Goal: Task Accomplishment & Management: Use online tool/utility

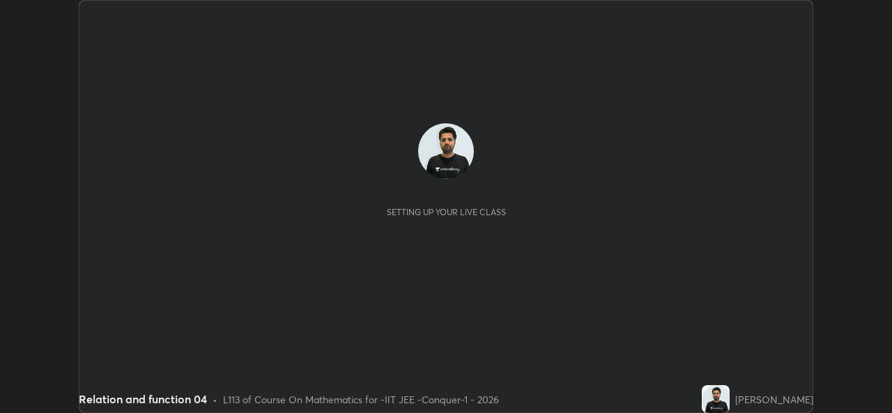
scroll to position [413, 891]
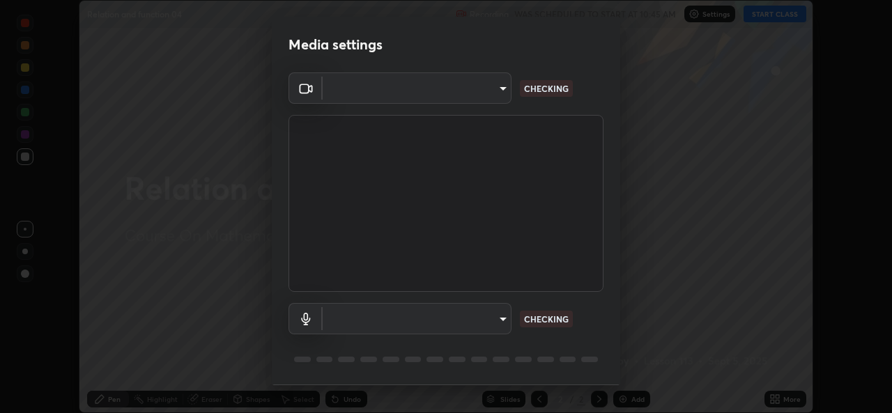
type input "162a4bef6d5de59660943d10e2777e2613c591b7fe343c7323db06c6e3c7e835"
click at [466, 322] on body "Erase all Relation and function 04 Recording WAS SCHEDULED TO START AT 10:45 AM…" at bounding box center [446, 206] width 892 height 413
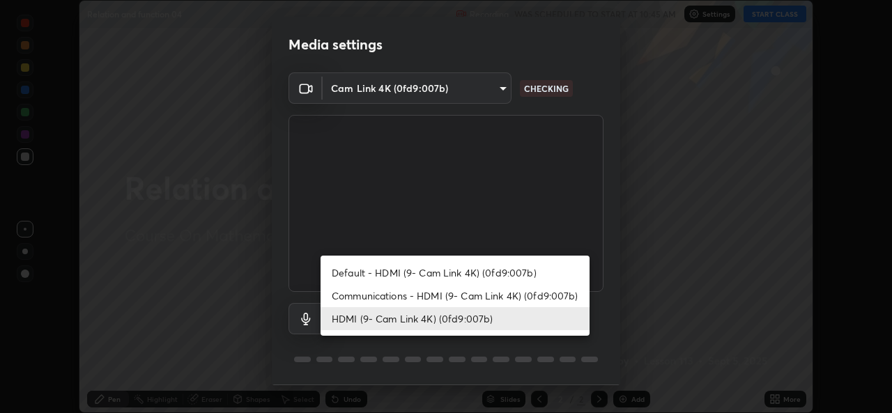
click at [454, 321] on li "HDMI (9- Cam Link 4K) (0fd9:007b)" at bounding box center [455, 318] width 269 height 23
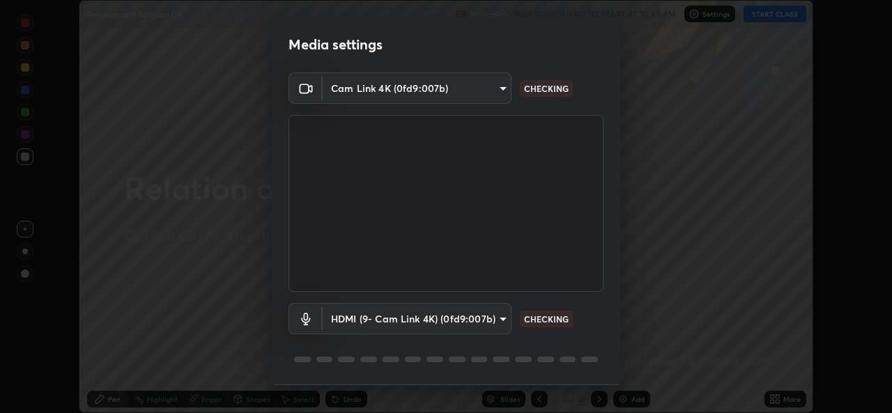
scroll to position [44, 0]
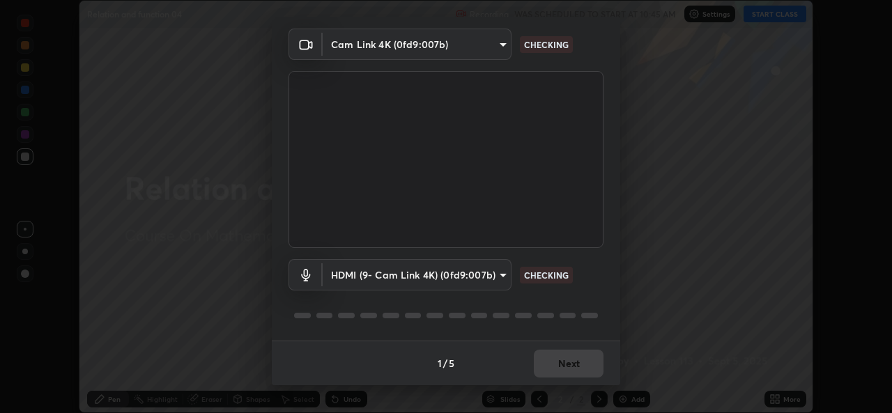
click at [478, 277] on body "Erase all Relation and function 04 Recording WAS SCHEDULED TO START AT 10:45 AM…" at bounding box center [446, 206] width 892 height 413
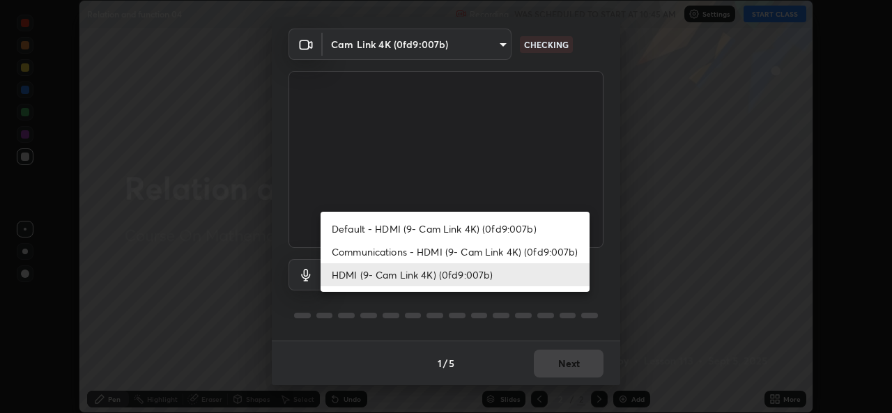
click at [475, 254] on li "Communications - HDMI (9- Cam Link 4K) (0fd9:007b)" at bounding box center [455, 251] width 269 height 23
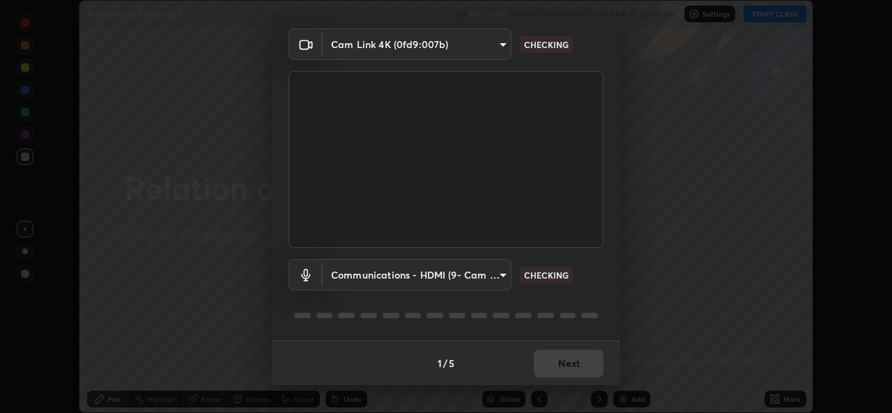
click at [470, 282] on body "Erase all Relation and function 04 Recording WAS SCHEDULED TO START AT 10:45 AM…" at bounding box center [446, 206] width 892 height 413
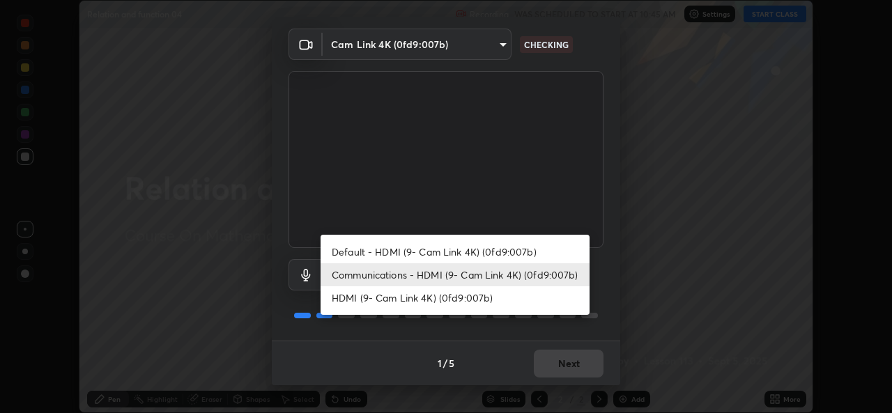
click at [471, 300] on li "HDMI (9- Cam Link 4K) (0fd9:007b)" at bounding box center [455, 297] width 269 height 23
type input "1d4febaa8ec43250a5abd803b4b9017d31c20cfa2482e27e93703920a67056a4"
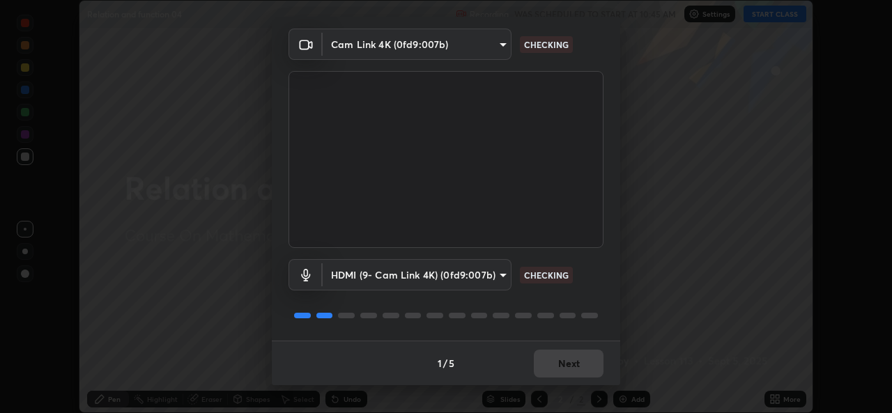
click at [555, 369] on div "1 / 5 Next" at bounding box center [446, 363] width 348 height 45
click at [565, 369] on div "1 / 5 Next" at bounding box center [446, 363] width 348 height 45
click at [555, 363] on div "1 / 5 Next" at bounding box center [446, 363] width 348 height 45
click at [555, 367] on div "1 / 5 Next" at bounding box center [446, 363] width 348 height 45
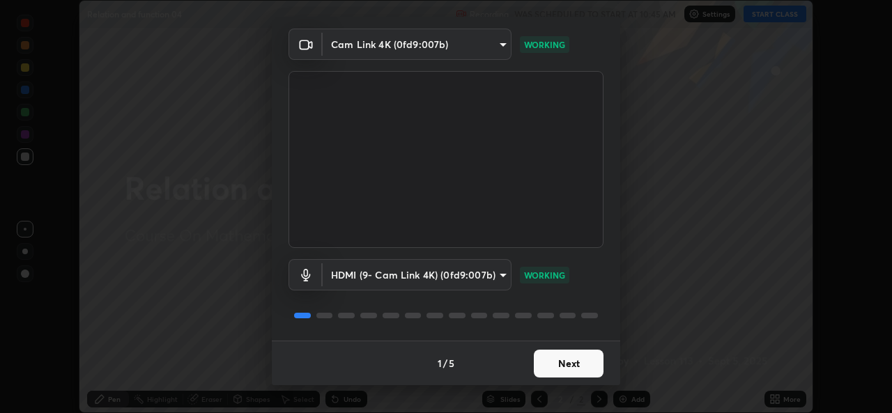
click at [561, 361] on button "Next" at bounding box center [569, 364] width 70 height 28
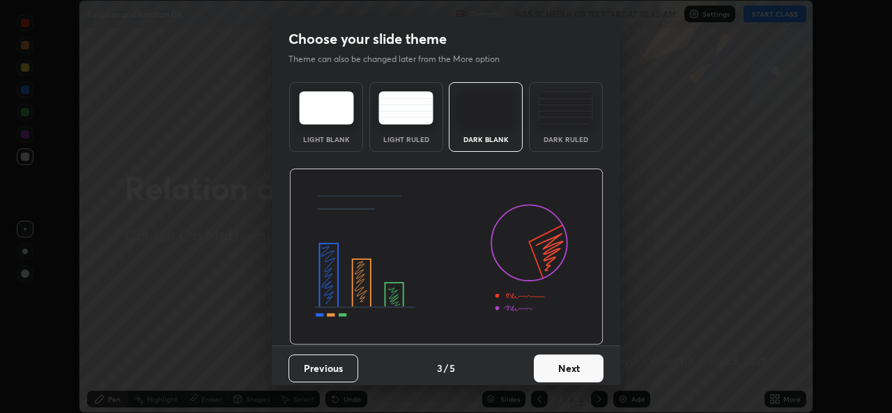
click at [572, 364] on button "Next" at bounding box center [569, 369] width 70 height 28
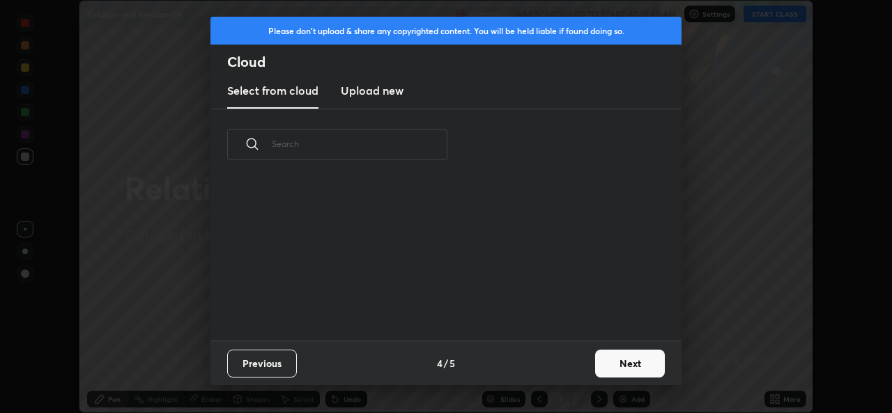
click at [576, 366] on div "Previous 4 / 5 Next" at bounding box center [445, 363] width 471 height 45
click at [597, 370] on button "Next" at bounding box center [630, 364] width 70 height 28
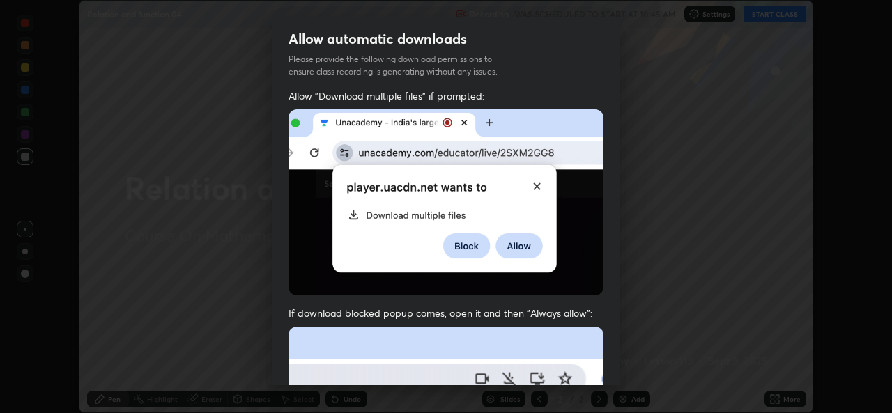
click at [609, 364] on div "Allow "Download multiple files" if prompted: If download blocked popup comes, o…" at bounding box center [446, 382] width 348 height 587
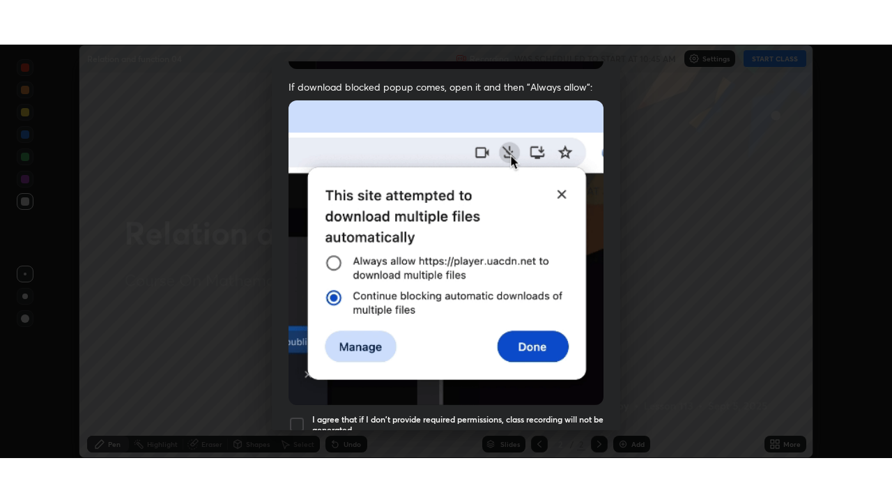
scroll to position [328, 0]
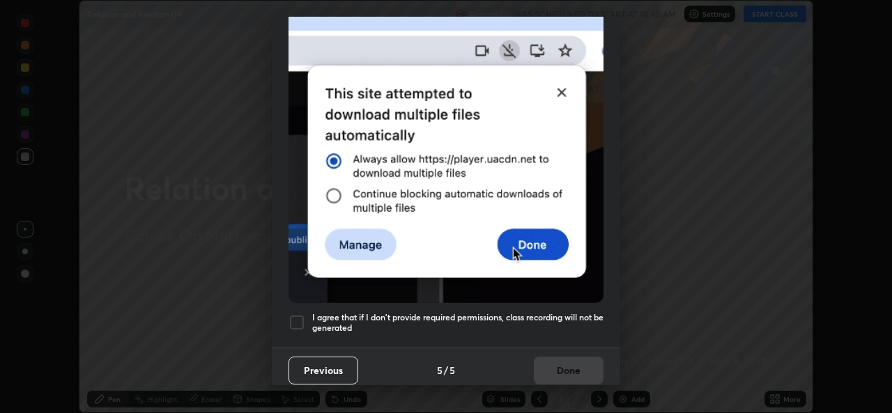
click at [296, 314] on div at bounding box center [297, 322] width 17 height 17
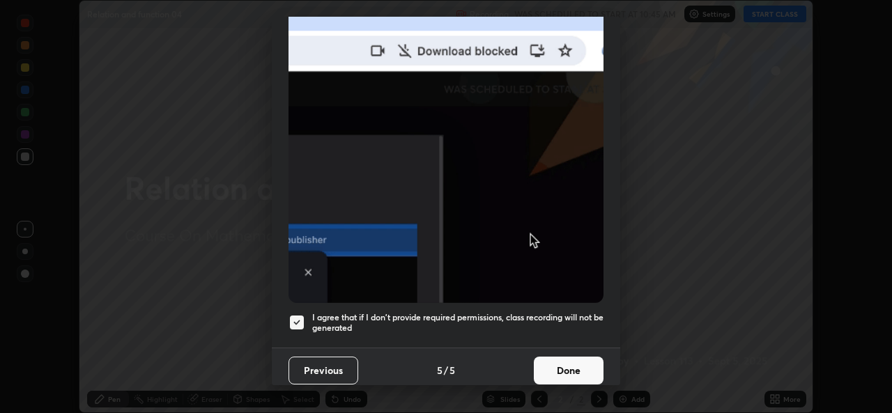
click at [548, 366] on button "Done" at bounding box center [569, 371] width 70 height 28
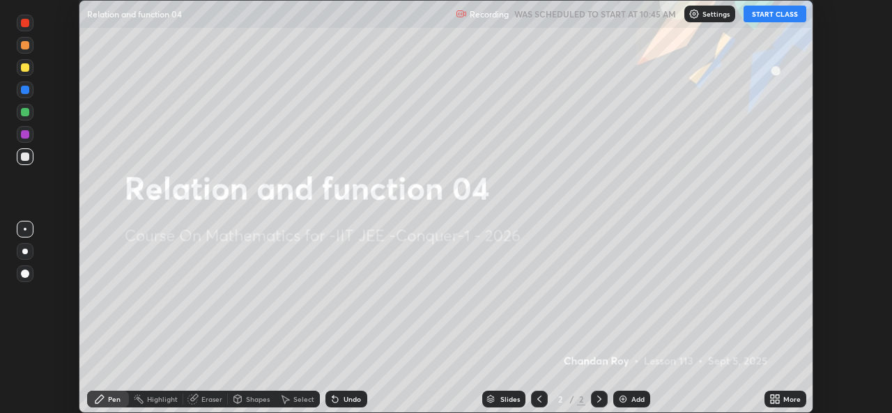
click at [772, 397] on icon at bounding box center [772, 396] width 3 height 3
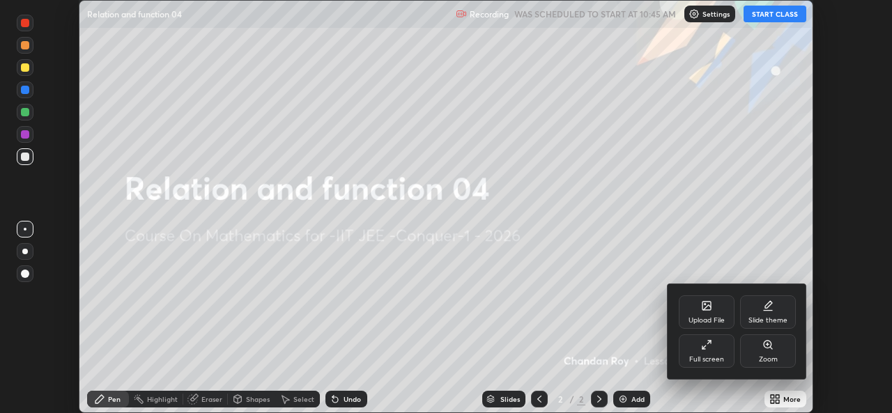
click at [702, 341] on icon at bounding box center [706, 344] width 11 height 11
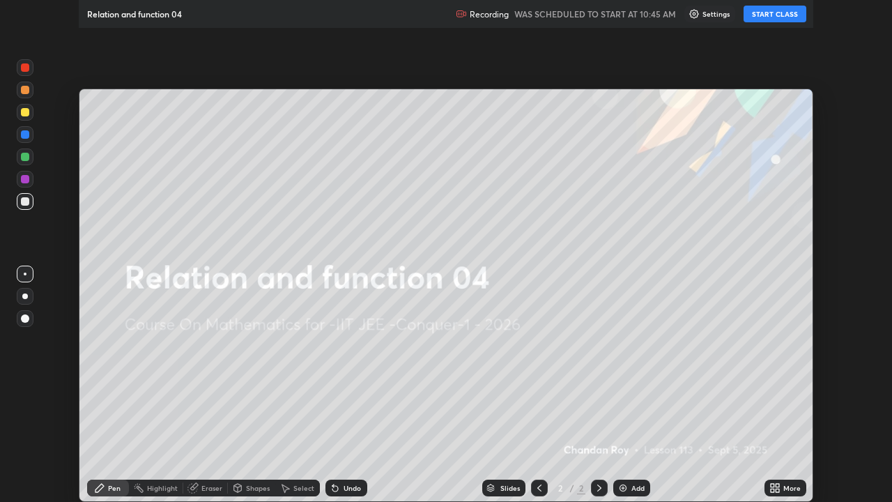
scroll to position [502, 892]
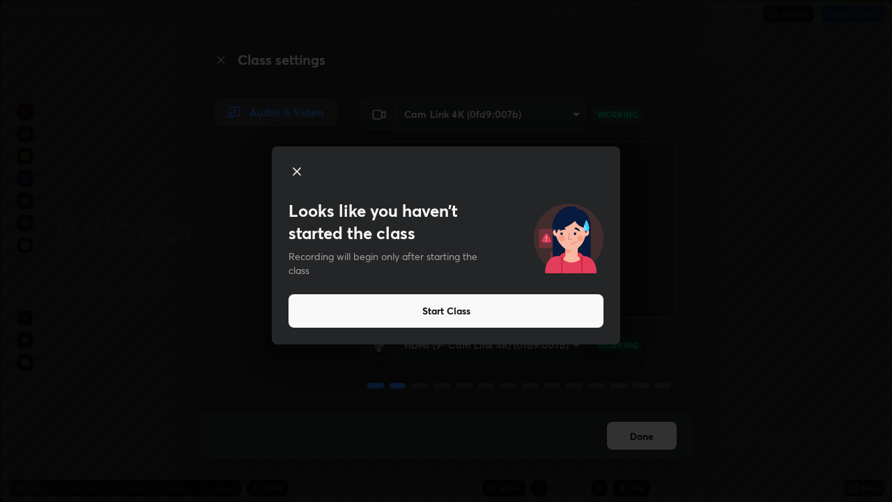
click at [438, 309] on button "Start Class" at bounding box center [446, 310] width 315 height 33
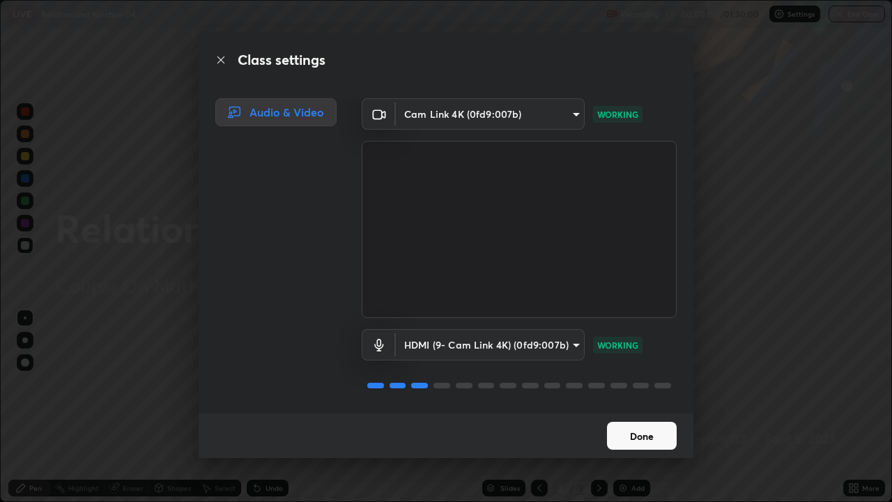
click at [640, 413] on button "Done" at bounding box center [642, 436] width 70 height 28
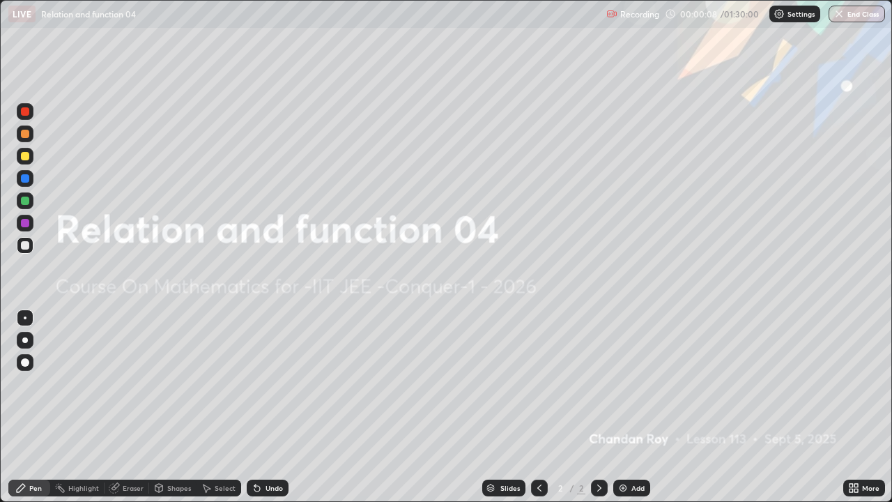
click at [856, 413] on icon at bounding box center [855, 485] width 3 height 3
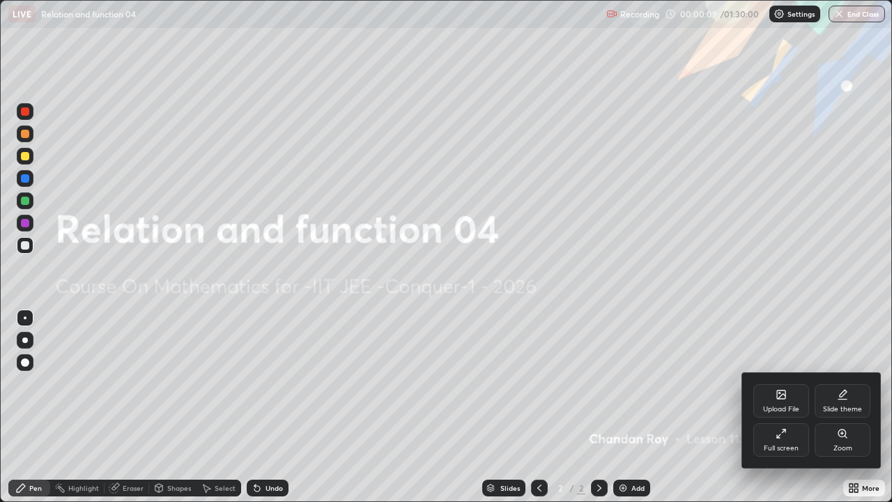
click at [780, 406] on div "Upload File" at bounding box center [781, 409] width 36 height 7
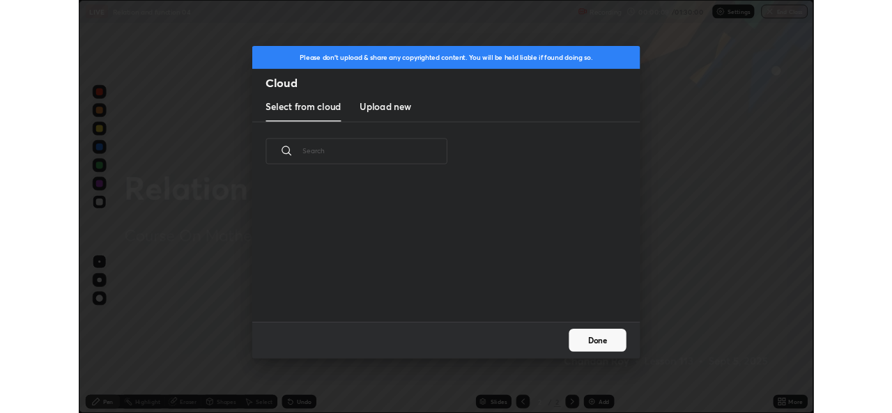
scroll to position [171, 447]
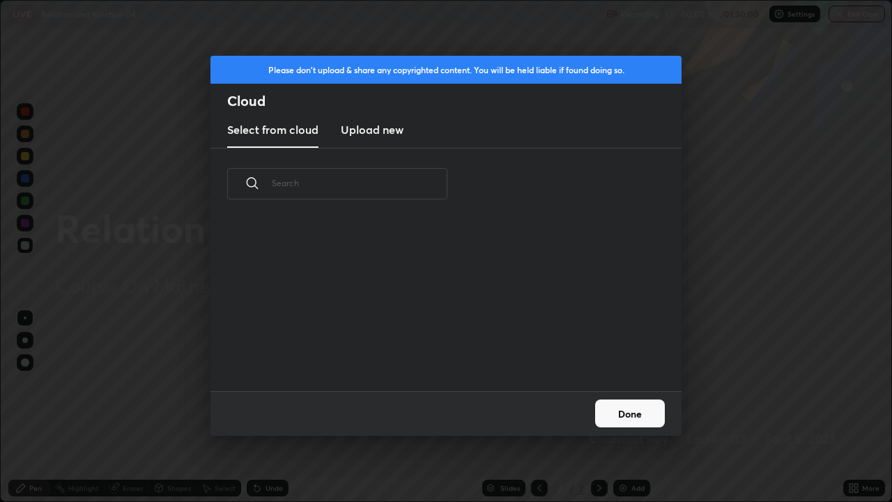
click at [385, 130] on h3 "Upload new" at bounding box center [372, 129] width 63 height 17
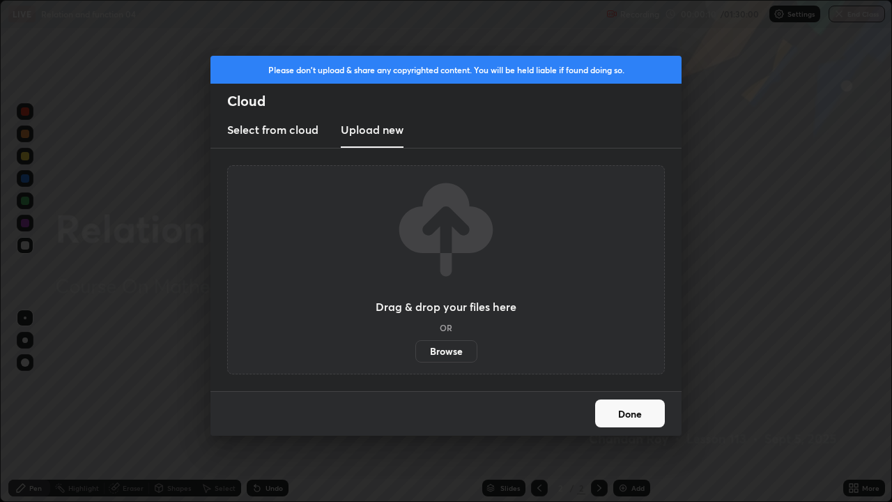
click at [452, 354] on label "Browse" at bounding box center [446, 351] width 62 height 22
click at [415, 354] on input "Browse" at bounding box center [415, 351] width 0 height 22
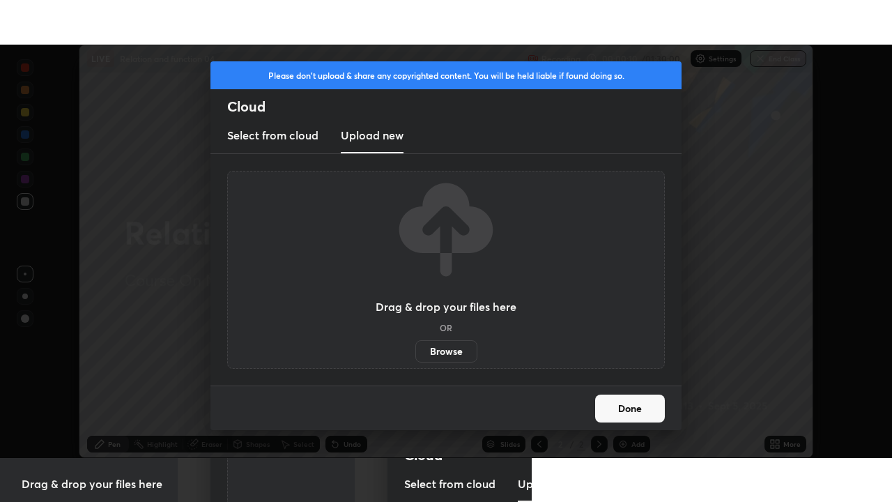
scroll to position [69277, 68798]
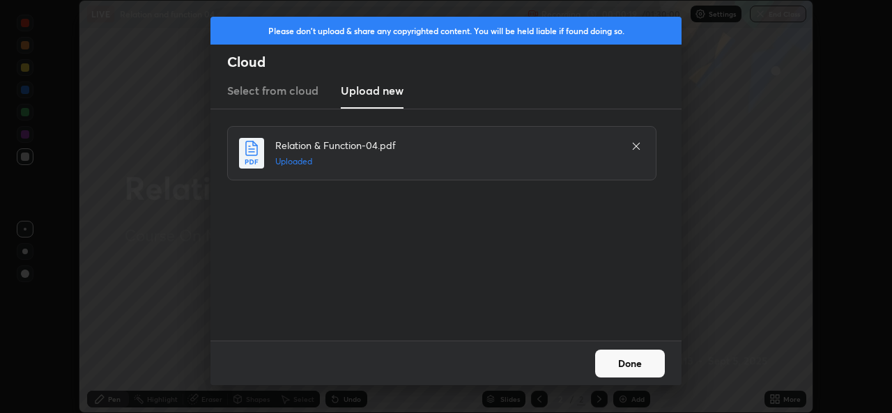
click at [652, 362] on button "Done" at bounding box center [630, 364] width 70 height 28
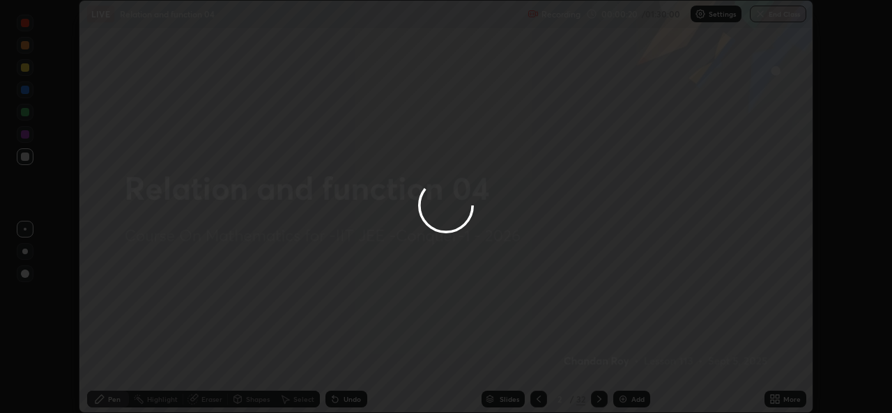
click at [783, 398] on div "More" at bounding box center [786, 399] width 42 height 17
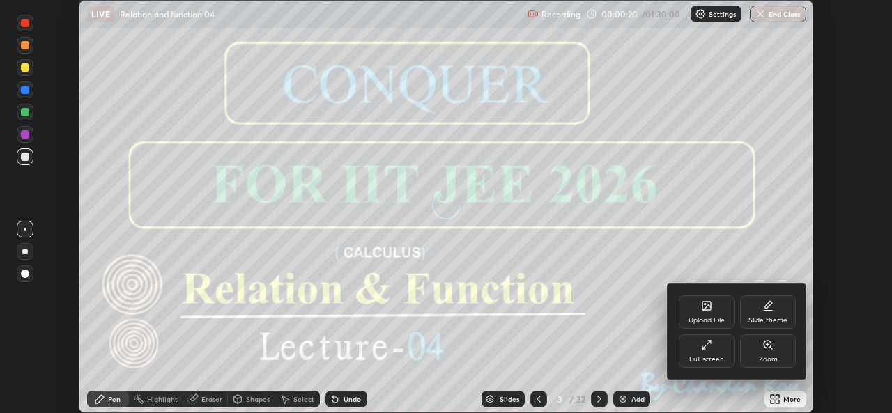
click at [716, 356] on div "Full screen" at bounding box center [706, 359] width 35 height 7
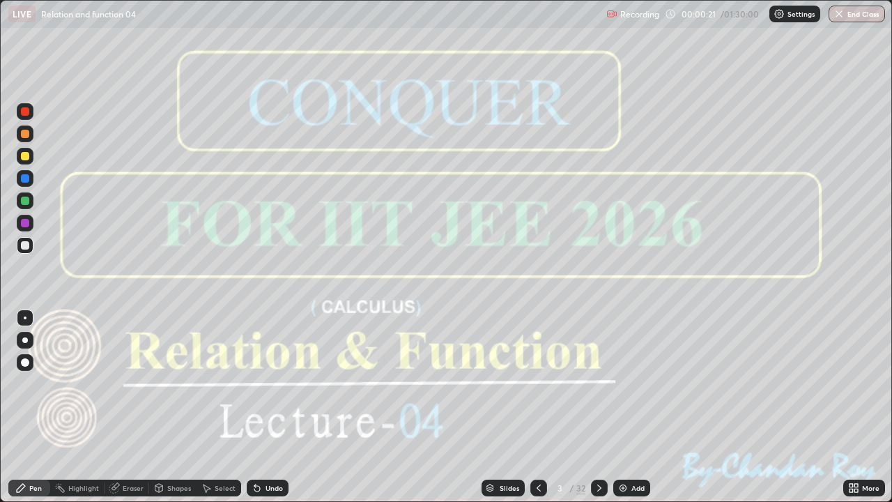
scroll to position [502, 892]
click at [598, 413] on icon at bounding box center [599, 487] width 11 height 11
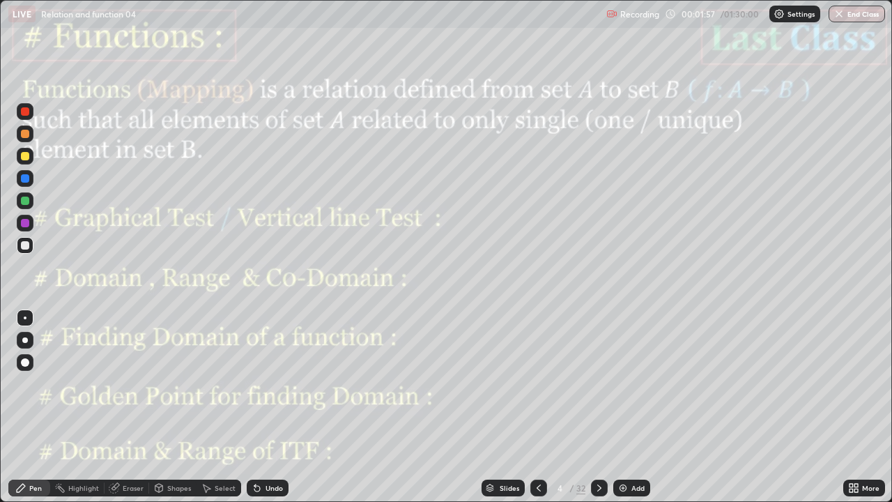
click at [605, 413] on div at bounding box center [599, 487] width 17 height 17
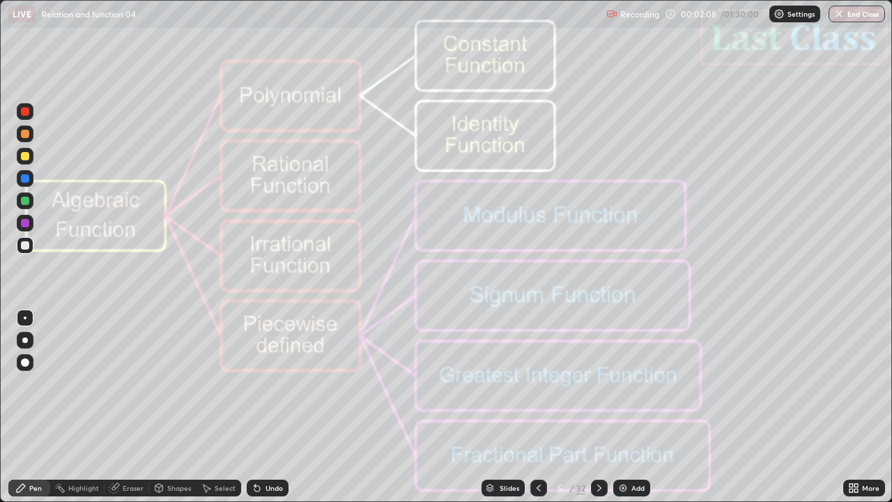
click at [39, 413] on div "Pen" at bounding box center [29, 487] width 42 height 17
click at [26, 362] on div at bounding box center [25, 362] width 8 height 8
click at [598, 413] on icon at bounding box center [599, 487] width 11 height 11
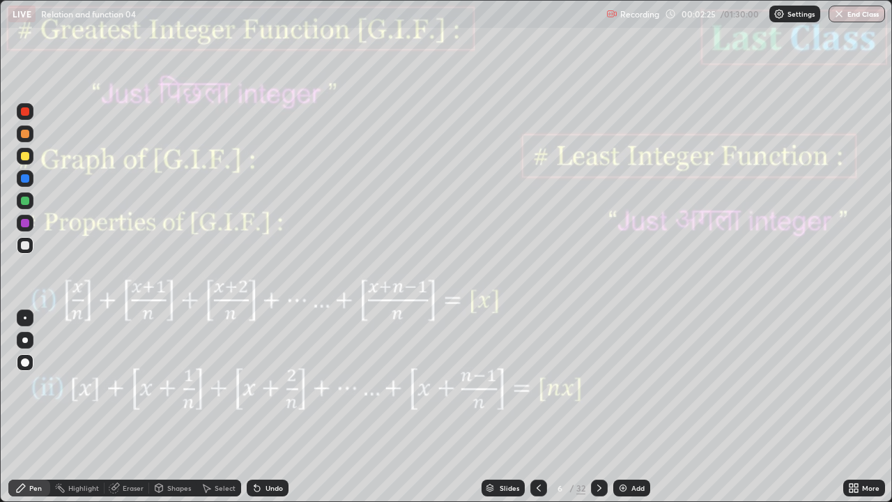
click at [598, 413] on icon at bounding box center [599, 487] width 11 height 11
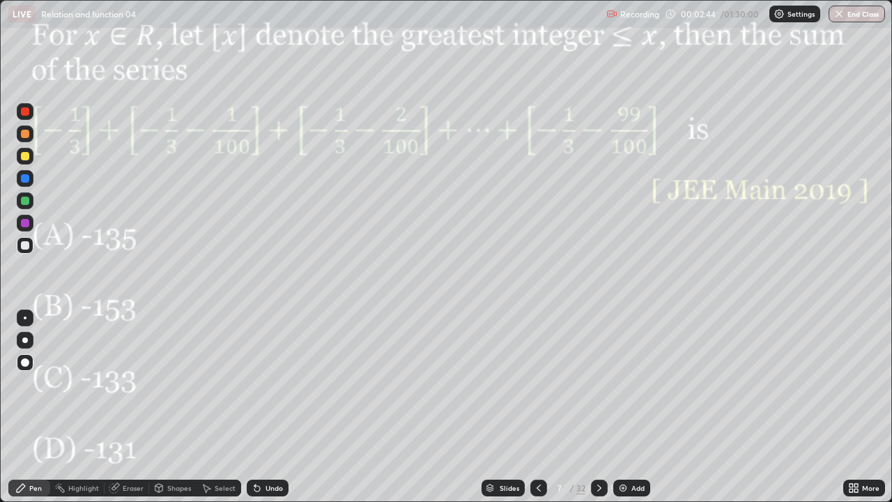
click at [604, 413] on div at bounding box center [599, 487] width 17 height 17
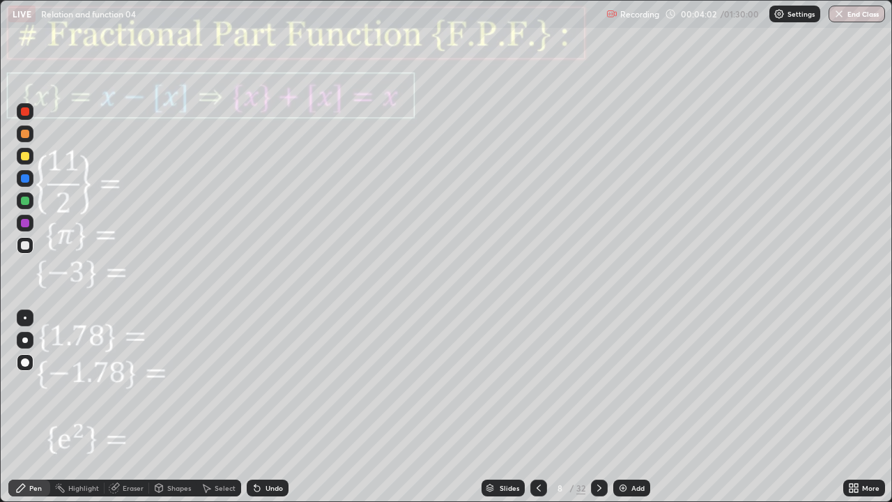
click at [35, 413] on div "Pen" at bounding box center [35, 487] width 13 height 7
click at [25, 318] on div at bounding box center [25, 317] width 3 height 3
click at [31, 413] on div "Pen" at bounding box center [35, 487] width 13 height 7
click at [24, 201] on div at bounding box center [25, 201] width 8 height 8
click at [24, 224] on div at bounding box center [25, 223] width 8 height 8
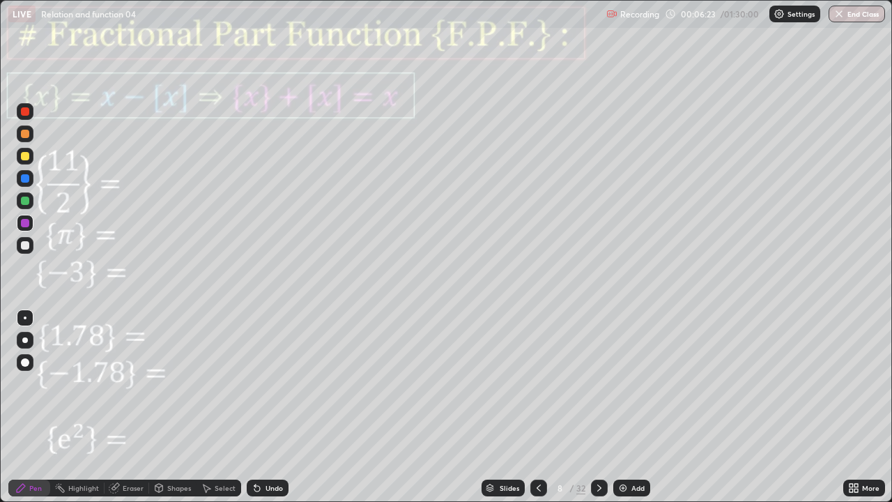
click at [271, 413] on div "Undo" at bounding box center [268, 487] width 42 height 17
click at [270, 413] on div "Undo" at bounding box center [274, 487] width 17 height 7
click at [271, 413] on div "Undo" at bounding box center [274, 487] width 17 height 7
click at [268, 413] on div "Undo" at bounding box center [268, 487] width 42 height 17
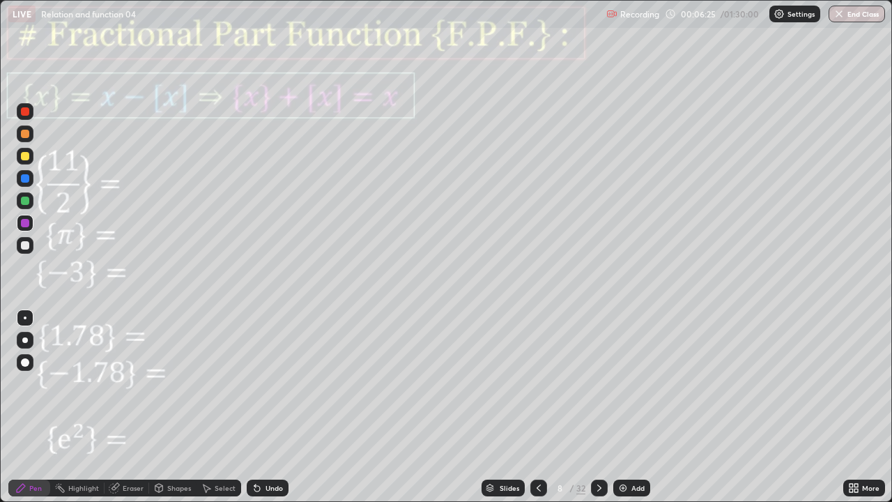
click at [268, 413] on div "Undo" at bounding box center [268, 487] width 42 height 17
click at [263, 413] on div "Undo" at bounding box center [268, 487] width 42 height 17
click at [256, 413] on div "Undo" at bounding box center [268, 487] width 42 height 17
click at [24, 203] on div at bounding box center [25, 201] width 8 height 8
click at [128, 413] on div "Eraser" at bounding box center [133, 487] width 21 height 7
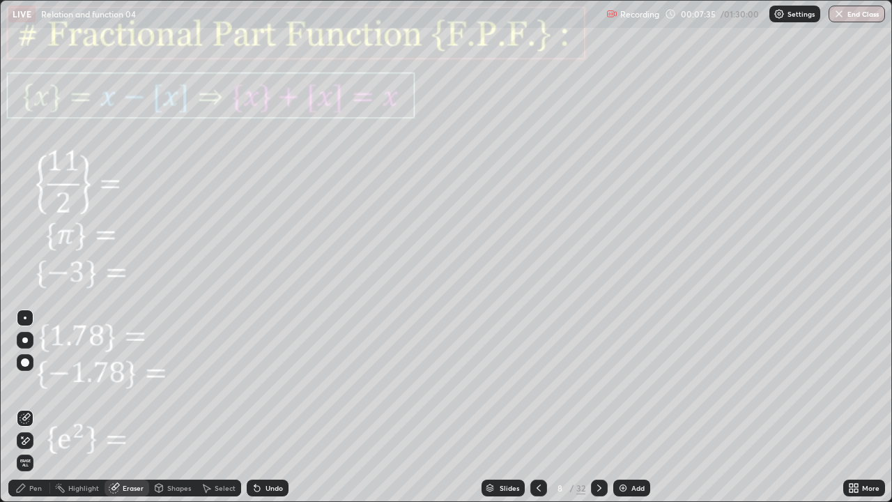
click at [272, 413] on div "Undo" at bounding box center [274, 487] width 17 height 7
click at [25, 413] on icon at bounding box center [20, 487] width 11 height 11
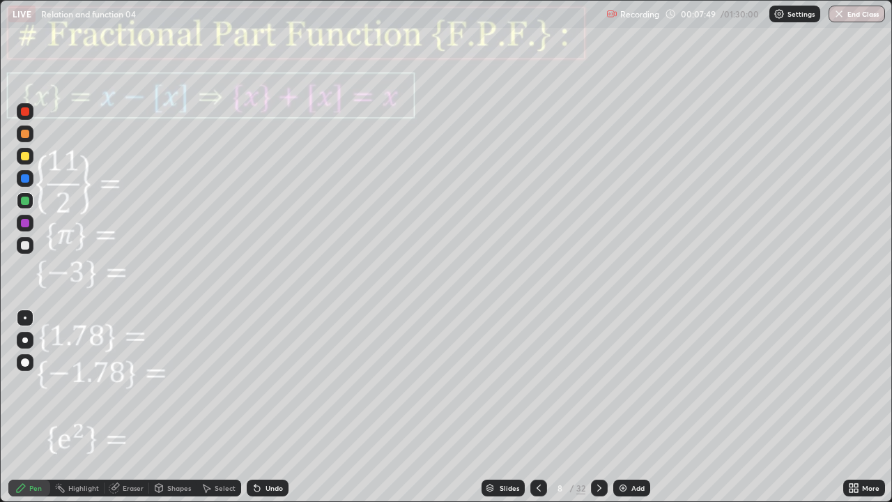
click at [129, 413] on div "Eraser" at bounding box center [133, 487] width 21 height 7
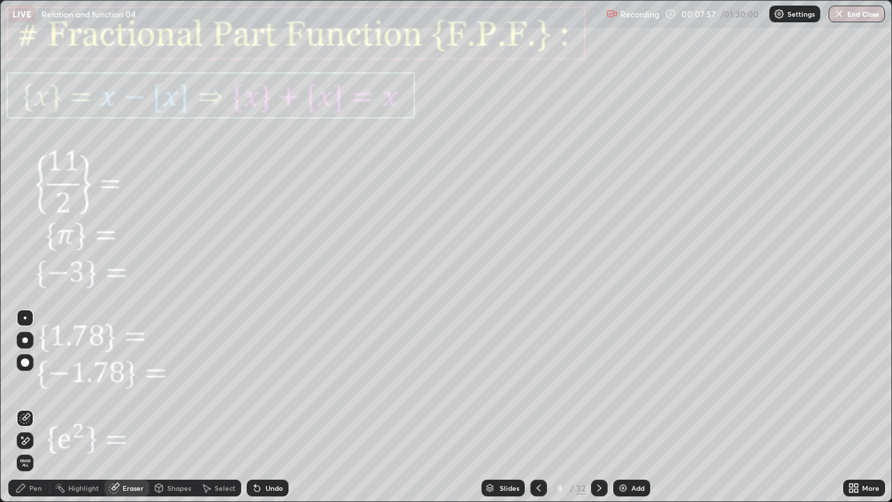
click at [38, 413] on div "Pen" at bounding box center [35, 487] width 13 height 7
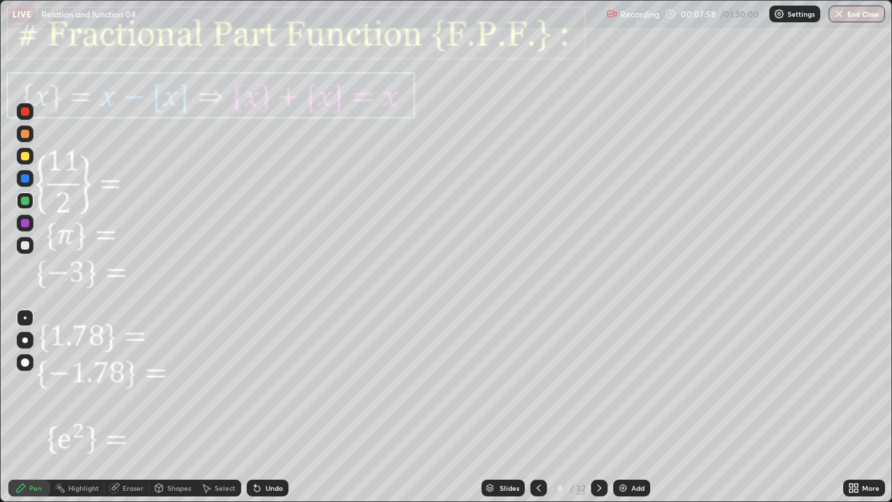
click at [19, 222] on div at bounding box center [25, 223] width 17 height 17
click at [598, 413] on icon at bounding box center [599, 487] width 11 height 11
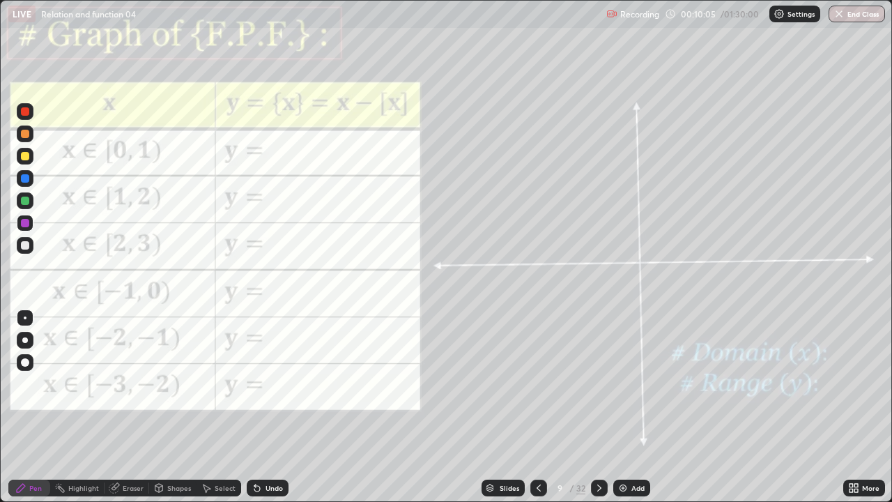
click at [22, 226] on div at bounding box center [25, 223] width 8 height 8
click at [127, 413] on div "Eraser" at bounding box center [133, 487] width 21 height 7
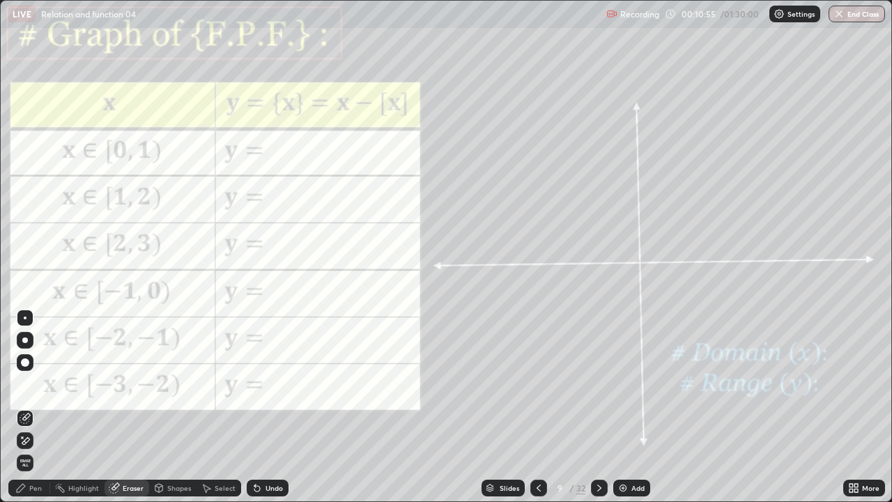
click at [27, 413] on div "Pen" at bounding box center [29, 487] width 42 height 17
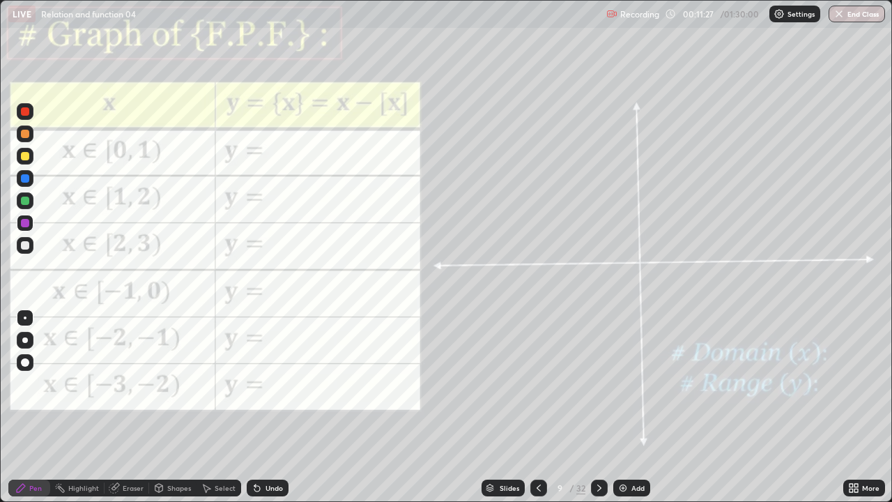
click at [31, 413] on div "Pen" at bounding box center [29, 487] width 42 height 17
click at [266, 413] on div "Undo" at bounding box center [274, 487] width 17 height 7
click at [268, 413] on div "Undo" at bounding box center [274, 487] width 17 height 7
click at [271, 413] on div "Undo" at bounding box center [274, 487] width 17 height 7
click at [539, 413] on icon at bounding box center [538, 487] width 11 height 11
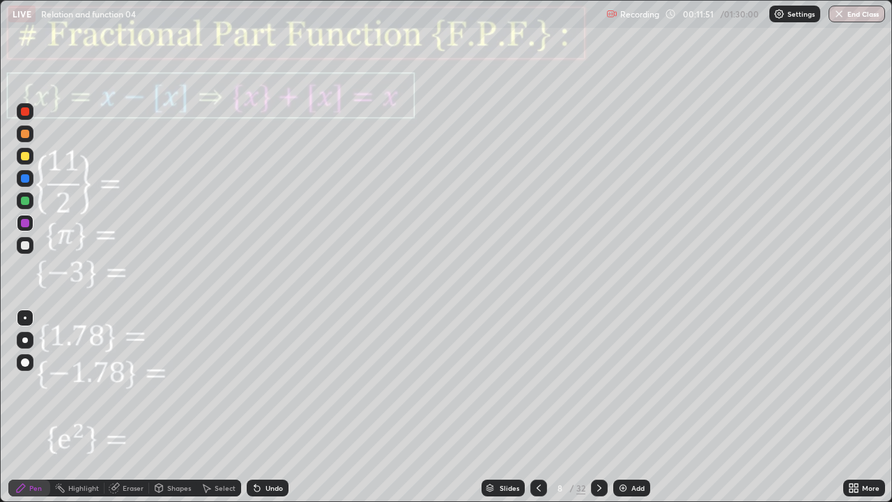
click at [21, 204] on div at bounding box center [25, 200] width 17 height 17
click at [598, 413] on icon at bounding box center [599, 487] width 11 height 11
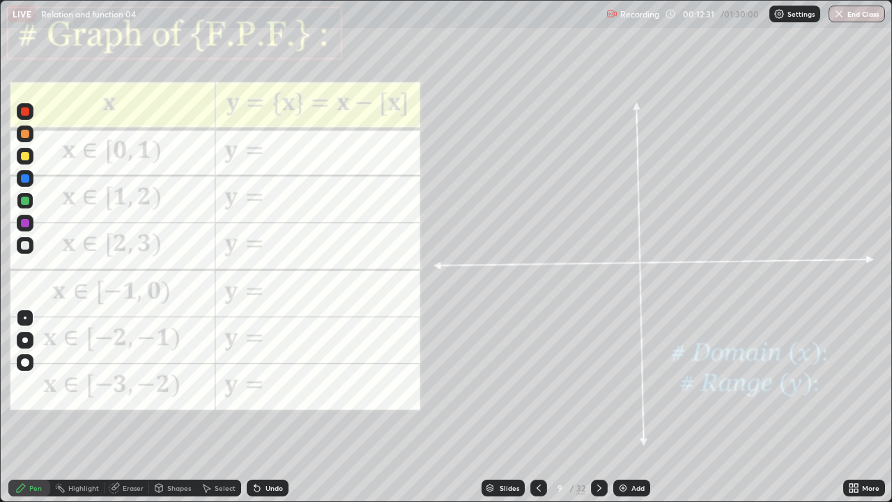
click at [26, 180] on div at bounding box center [25, 178] width 8 height 8
click at [180, 413] on div "Shapes" at bounding box center [172, 487] width 47 height 17
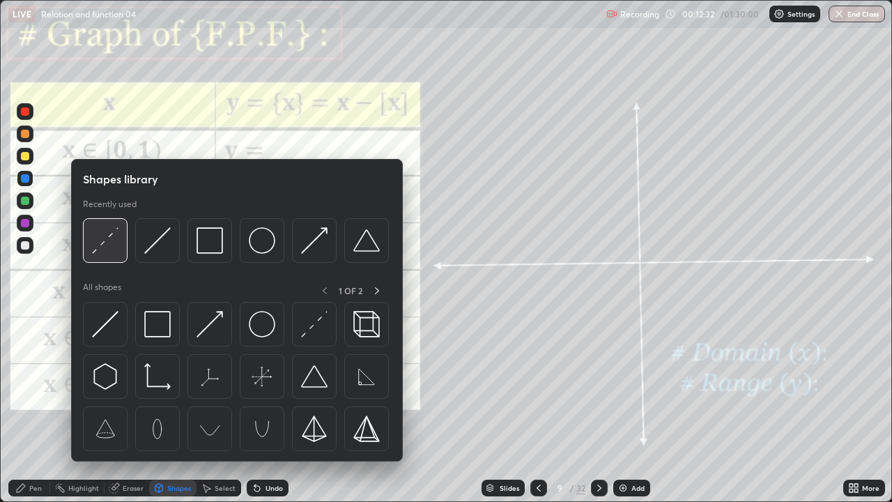
click at [112, 241] on img at bounding box center [105, 240] width 26 height 26
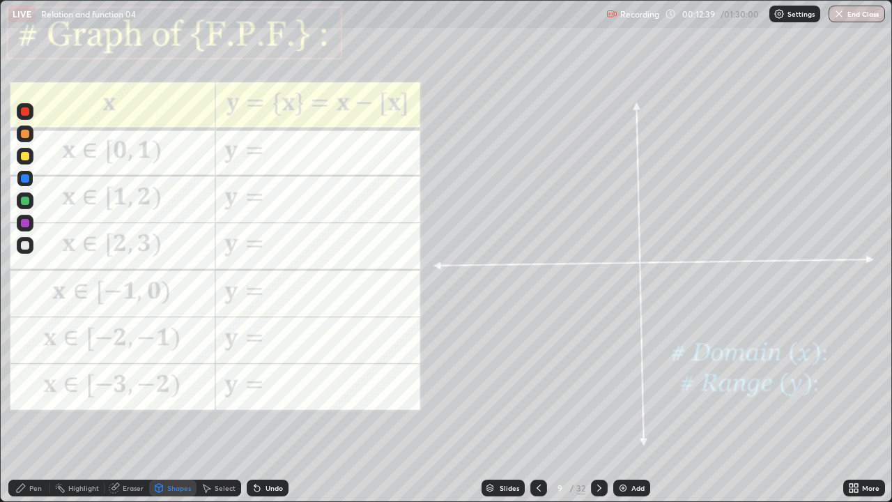
click at [180, 413] on div "Shapes" at bounding box center [179, 487] width 24 height 7
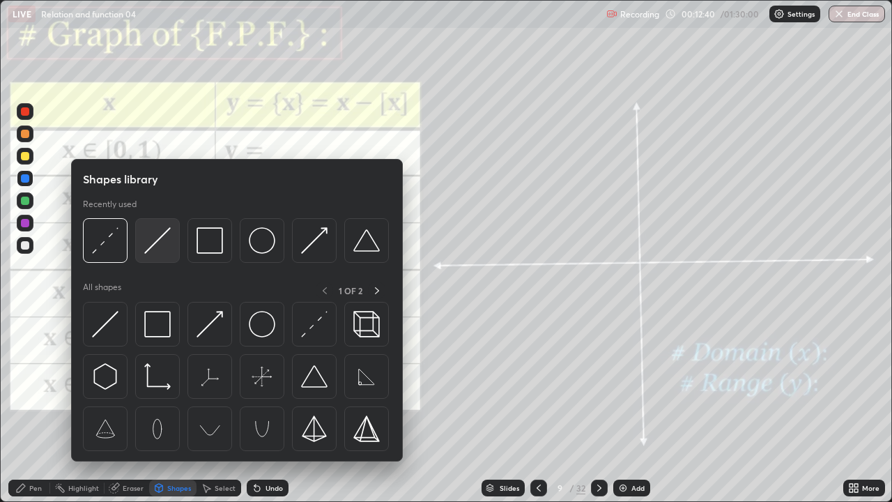
click at [160, 245] on img at bounding box center [157, 240] width 26 height 26
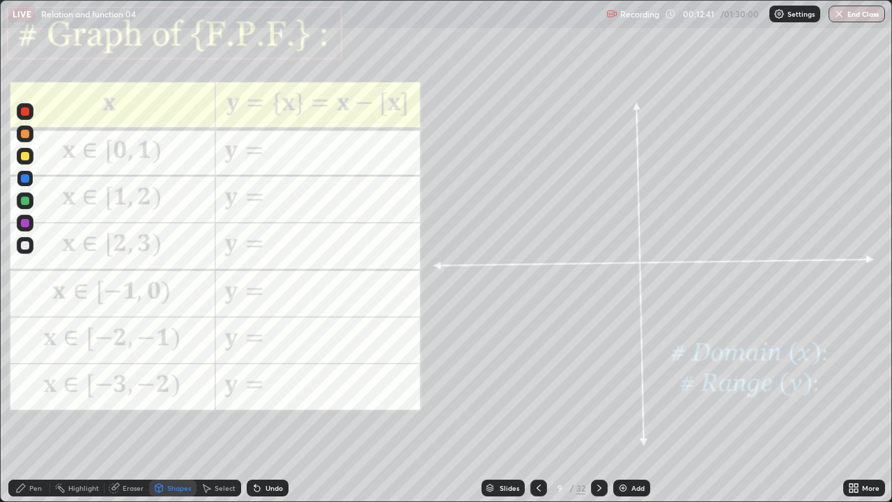
click at [25, 160] on div at bounding box center [25, 156] width 8 height 8
click at [274, 413] on div "Undo" at bounding box center [274, 487] width 17 height 7
click at [276, 413] on div "Undo" at bounding box center [274, 487] width 17 height 7
click at [280, 413] on div "Undo" at bounding box center [274, 487] width 17 height 7
click at [36, 413] on div "Pen" at bounding box center [35, 487] width 13 height 7
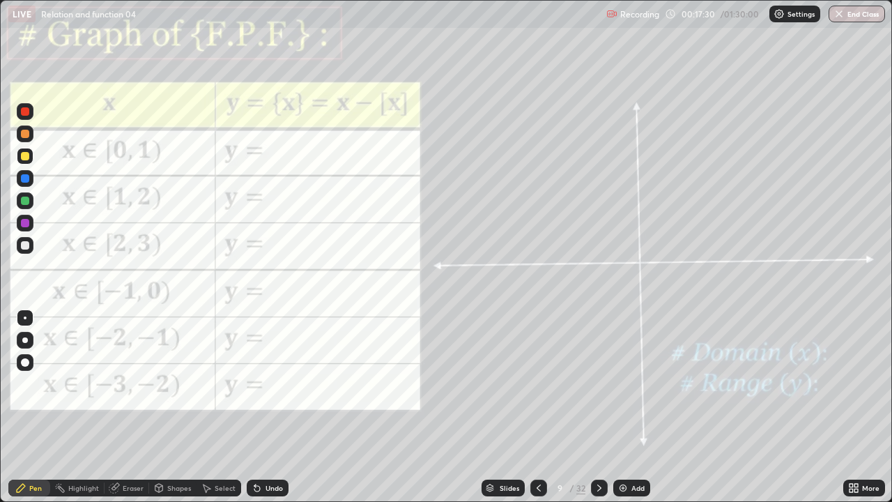
click at [598, 413] on icon at bounding box center [599, 487] width 11 height 11
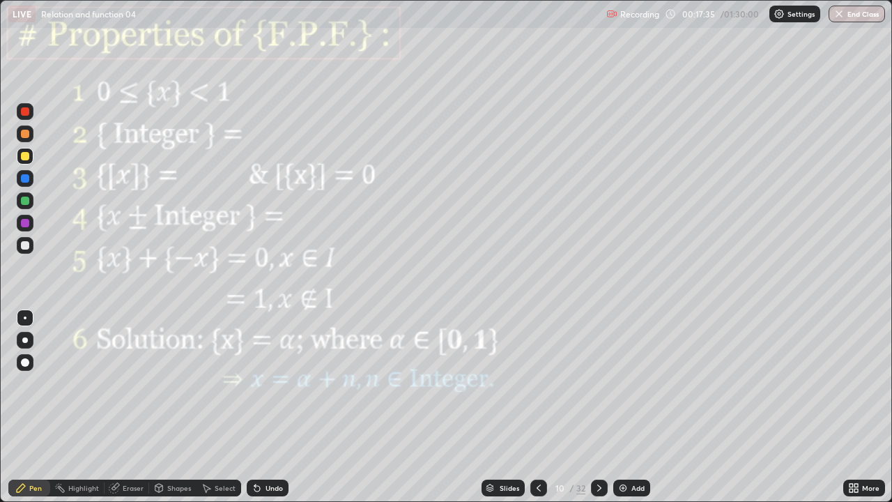
click at [185, 413] on div "Shapes" at bounding box center [179, 487] width 24 height 7
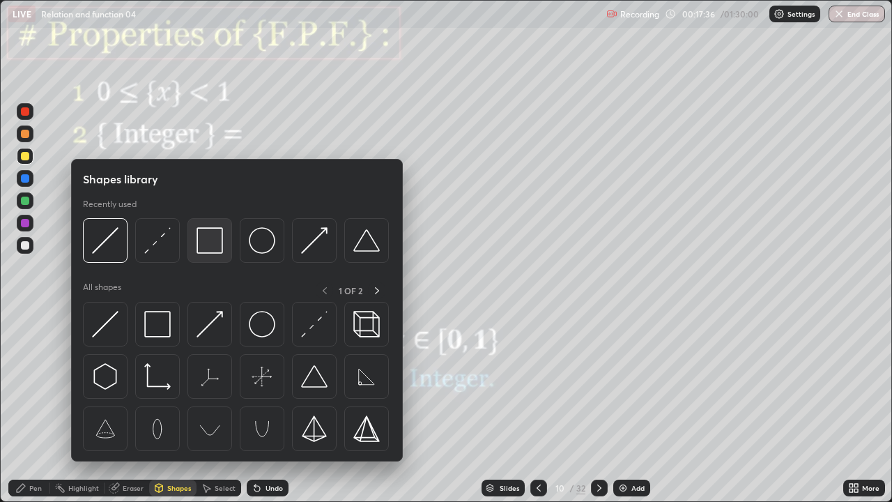
click at [213, 251] on img at bounding box center [210, 240] width 26 height 26
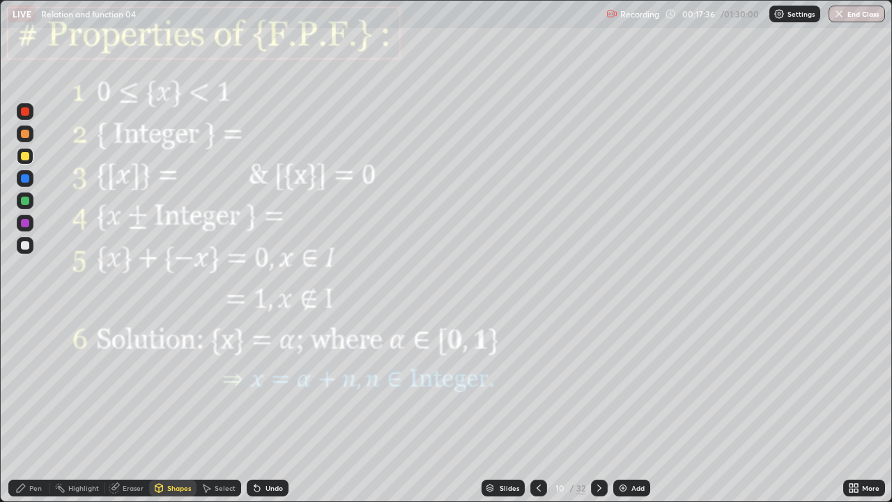
click at [26, 224] on div at bounding box center [25, 223] width 8 height 8
click at [266, 413] on div "Undo" at bounding box center [268, 487] width 42 height 17
click at [29, 413] on div "Pen" at bounding box center [35, 487] width 13 height 7
click at [266, 413] on div "Undo" at bounding box center [274, 487] width 17 height 7
click at [274, 413] on div "Undo" at bounding box center [274, 487] width 17 height 7
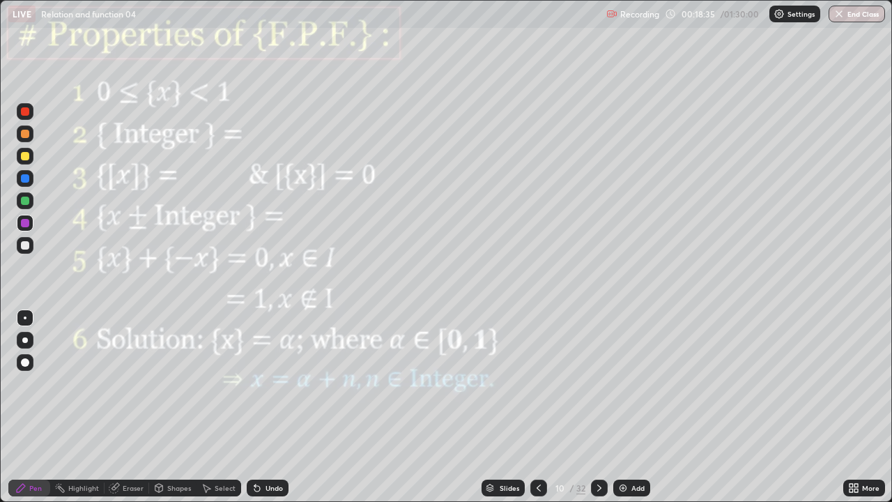
click at [261, 413] on div "Undo" at bounding box center [268, 487] width 42 height 17
click at [267, 413] on div "Undo" at bounding box center [268, 487] width 42 height 17
click at [270, 413] on div "Undo" at bounding box center [268, 487] width 42 height 17
click at [271, 413] on div "Undo" at bounding box center [274, 487] width 17 height 7
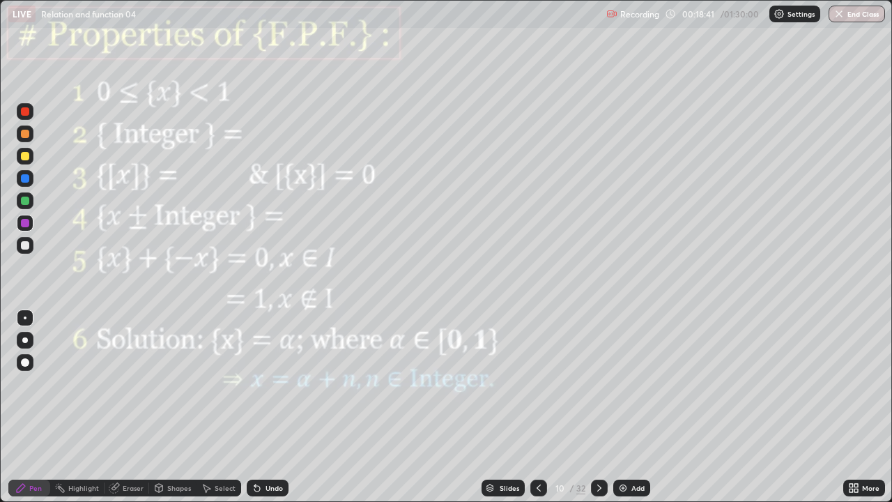
click at [277, 413] on div "Undo" at bounding box center [274, 487] width 17 height 7
click at [272, 413] on div "Undo" at bounding box center [268, 487] width 42 height 17
click at [277, 413] on div "Undo" at bounding box center [268, 487] width 42 height 17
click at [281, 413] on div "Undo" at bounding box center [268, 487] width 42 height 17
click at [130, 413] on div "Eraser" at bounding box center [133, 487] width 21 height 7
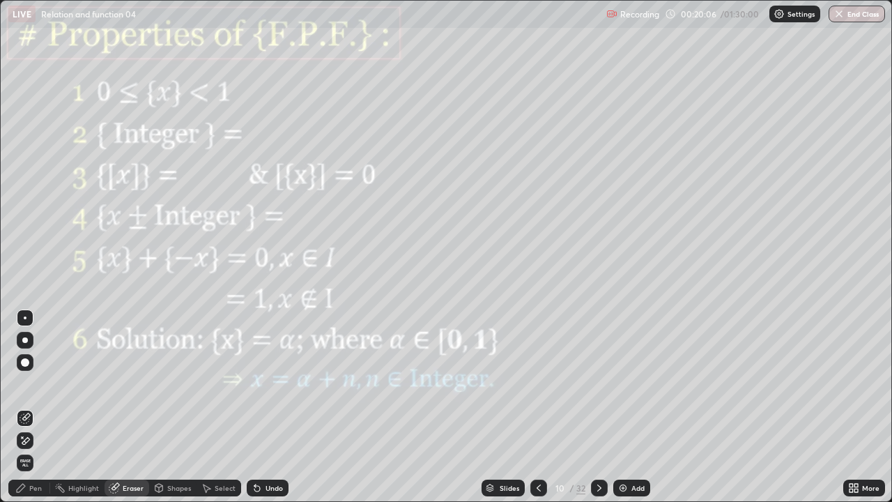
click at [36, 413] on div "Pen" at bounding box center [29, 487] width 42 height 17
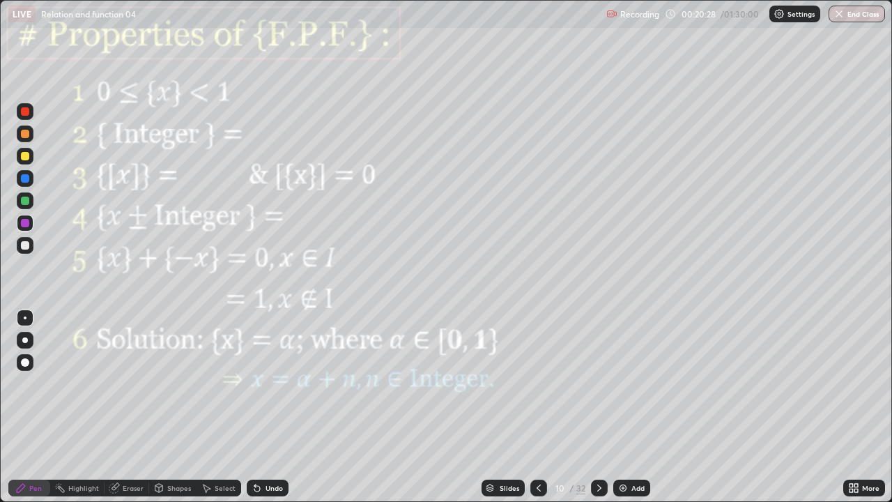
click at [261, 413] on div "Undo" at bounding box center [268, 487] width 42 height 17
click at [25, 246] on div at bounding box center [25, 245] width 8 height 8
click at [25, 339] on div at bounding box center [25, 340] width 6 height 6
click at [24, 202] on div at bounding box center [25, 201] width 8 height 8
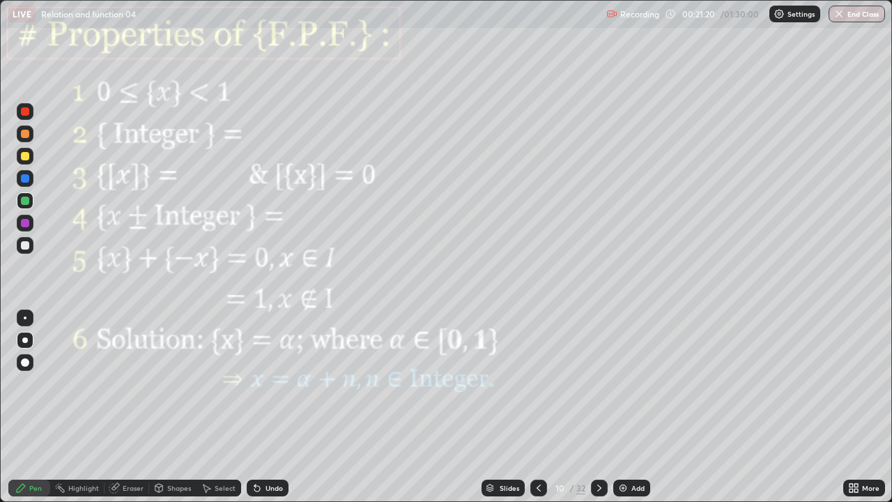
click at [268, 413] on div "Undo" at bounding box center [274, 487] width 17 height 7
click at [262, 413] on div "Undo" at bounding box center [268, 487] width 42 height 17
click at [255, 413] on icon at bounding box center [257, 489] width 6 height 6
click at [599, 413] on icon at bounding box center [599, 487] width 11 height 11
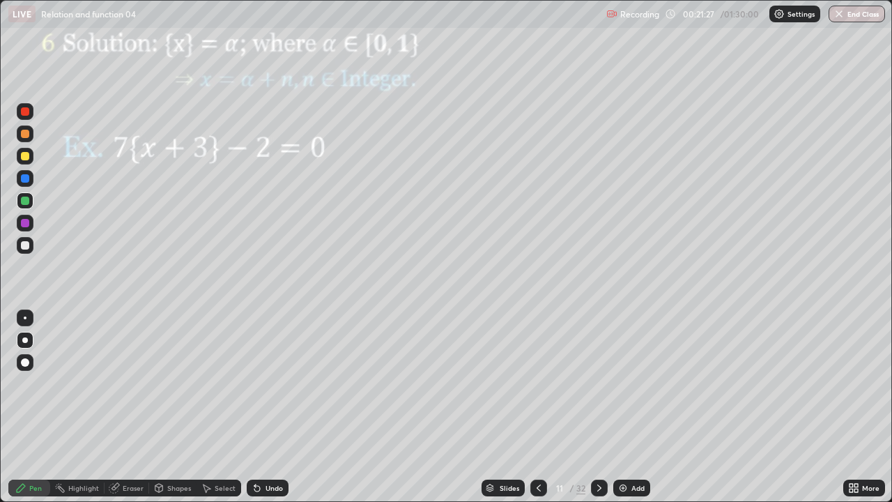
click at [538, 413] on icon at bounding box center [538, 487] width 11 height 11
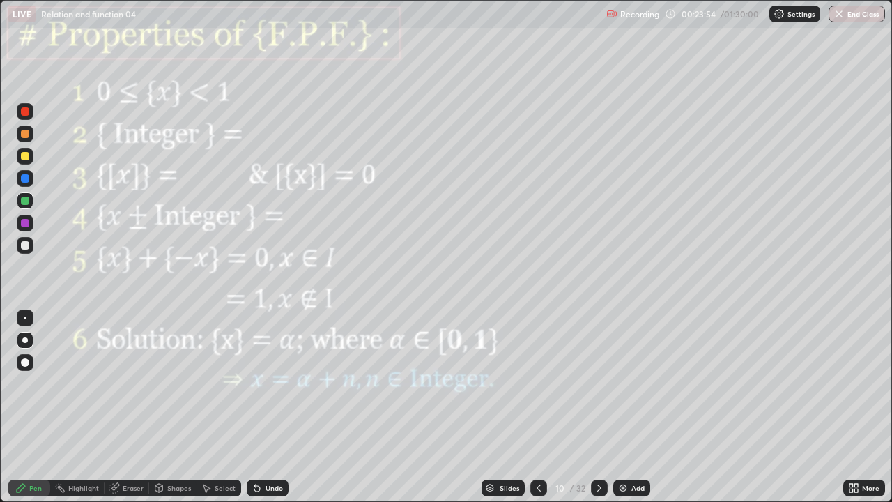
click at [601, 413] on icon at bounding box center [599, 487] width 11 height 11
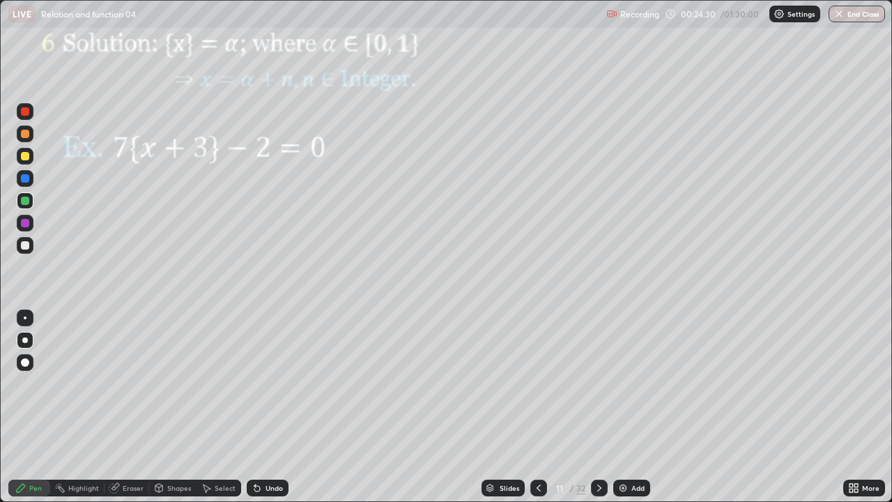
click at [32, 225] on div at bounding box center [25, 223] width 17 height 17
click at [25, 318] on div at bounding box center [25, 317] width 3 height 3
click at [599, 413] on icon at bounding box center [599, 487] width 4 height 7
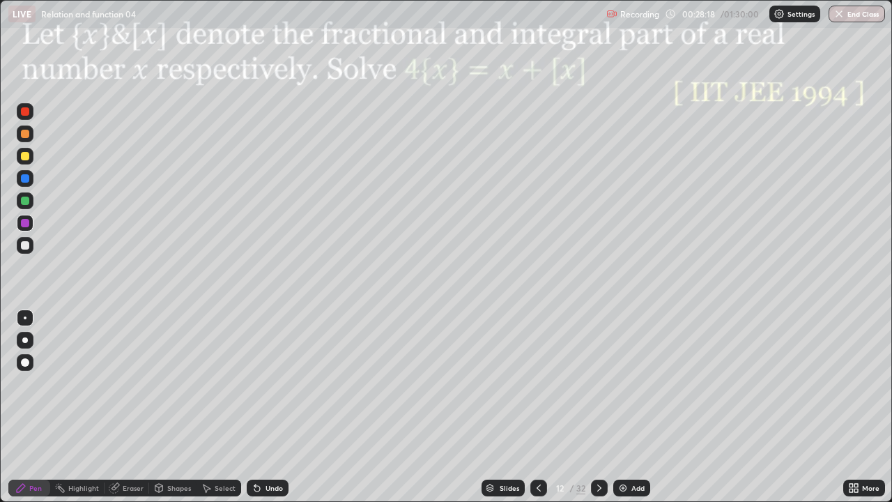
click at [25, 201] on div at bounding box center [25, 201] width 8 height 8
click at [30, 138] on div at bounding box center [25, 133] width 17 height 17
click at [275, 413] on div "Undo" at bounding box center [268, 487] width 42 height 17
click at [266, 413] on div "Undo" at bounding box center [274, 487] width 17 height 7
click at [29, 180] on div at bounding box center [25, 178] width 8 height 8
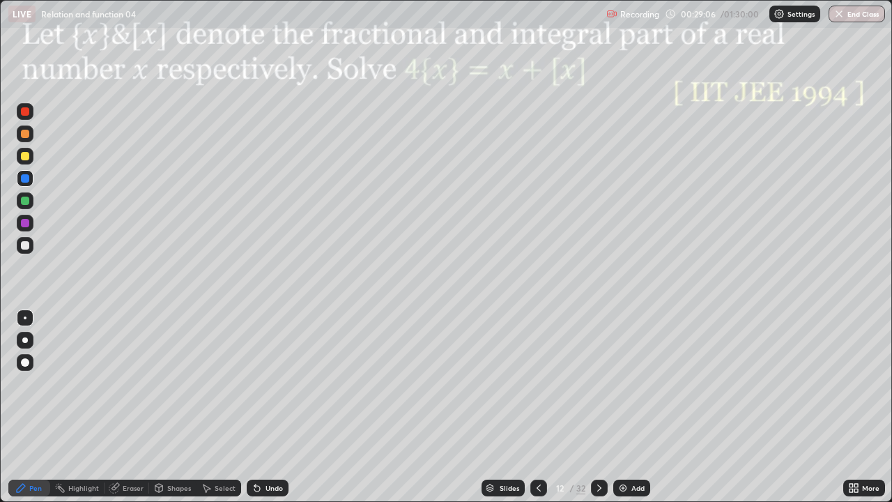
click at [24, 137] on div at bounding box center [25, 134] width 8 height 8
click at [22, 180] on div at bounding box center [25, 178] width 8 height 8
click at [26, 222] on div at bounding box center [25, 223] width 8 height 8
click at [270, 413] on div "Undo" at bounding box center [268, 487] width 42 height 17
click at [267, 413] on div "Undo" at bounding box center [268, 487] width 42 height 17
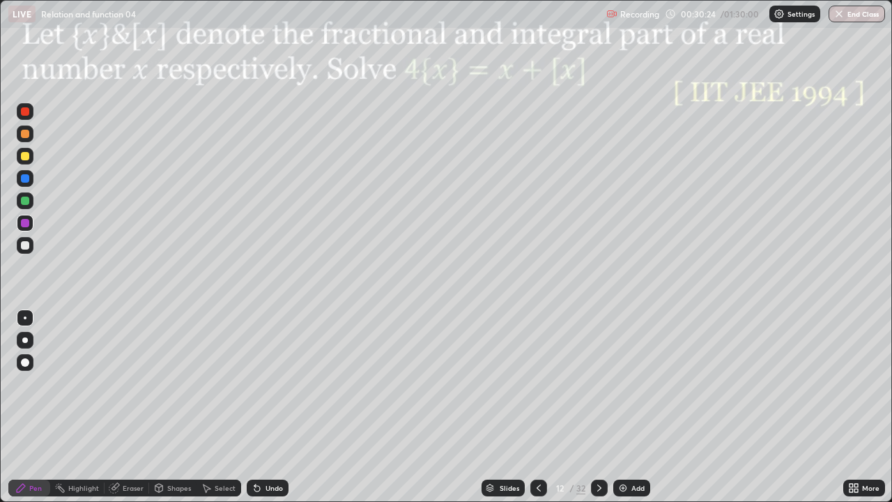
click at [263, 413] on div "Undo" at bounding box center [268, 487] width 42 height 17
click at [264, 413] on div "Undo" at bounding box center [268, 487] width 42 height 17
click at [26, 244] on div at bounding box center [25, 245] width 8 height 8
click at [25, 201] on div at bounding box center [25, 201] width 8 height 8
click at [24, 225] on div at bounding box center [25, 223] width 8 height 8
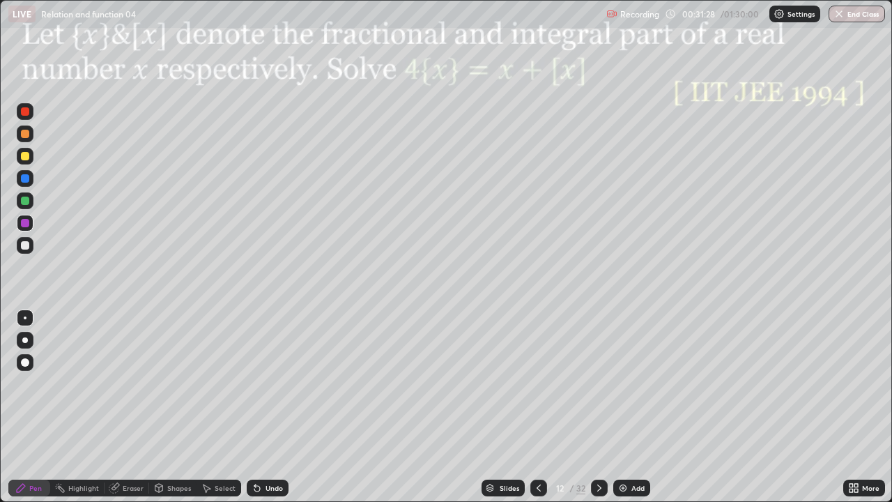
click at [26, 245] on div at bounding box center [25, 245] width 8 height 8
click at [22, 229] on div at bounding box center [25, 223] width 17 height 17
click at [26, 201] on div at bounding box center [25, 201] width 8 height 8
click at [261, 413] on div "Undo" at bounding box center [268, 487] width 42 height 17
click at [26, 223] on div at bounding box center [25, 223] width 8 height 8
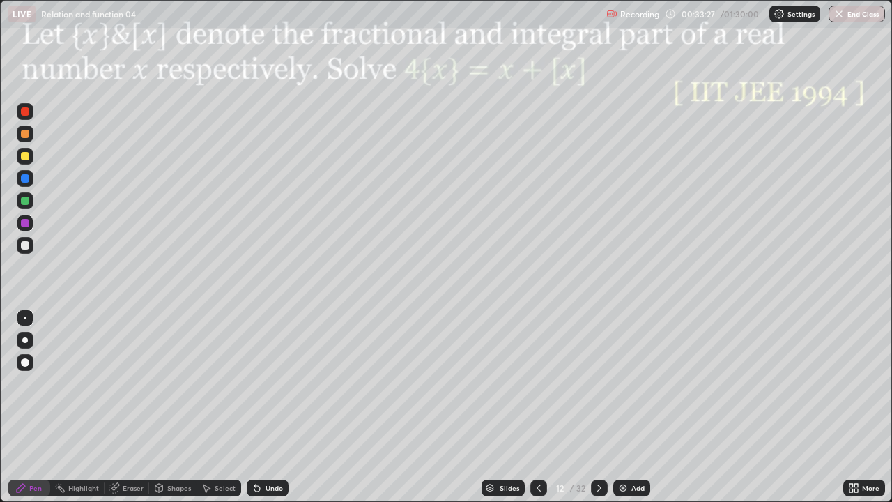
click at [265, 413] on div "Undo" at bounding box center [268, 487] width 42 height 17
click at [26, 201] on div at bounding box center [25, 201] width 8 height 8
click at [26, 223] on div at bounding box center [25, 223] width 8 height 8
click at [28, 114] on div at bounding box center [25, 111] width 8 height 8
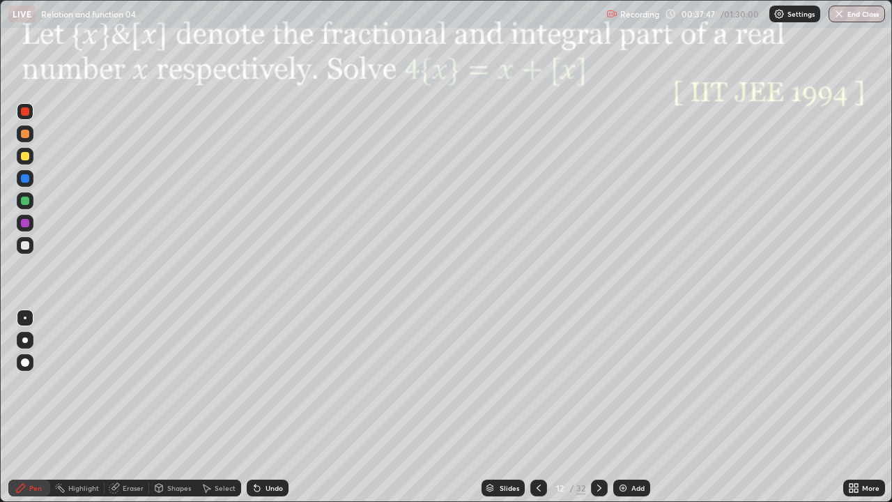
click at [603, 413] on icon at bounding box center [599, 487] width 11 height 11
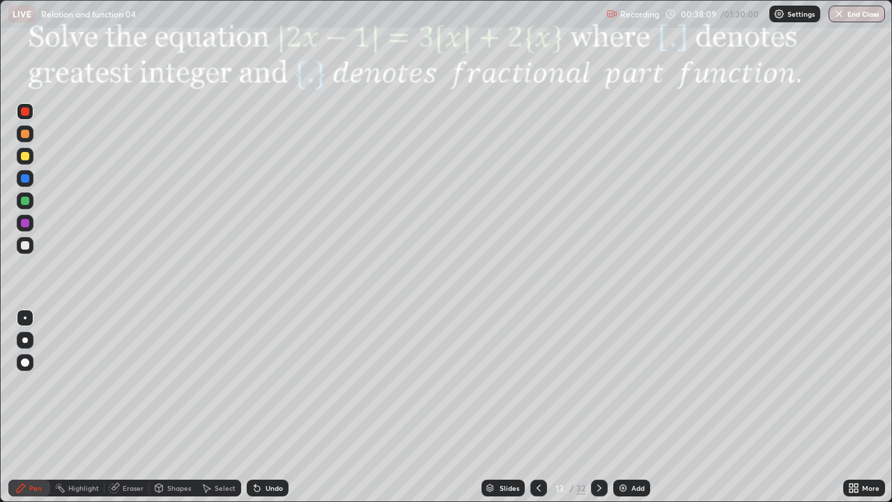
click at [599, 413] on icon at bounding box center [599, 487] width 11 height 11
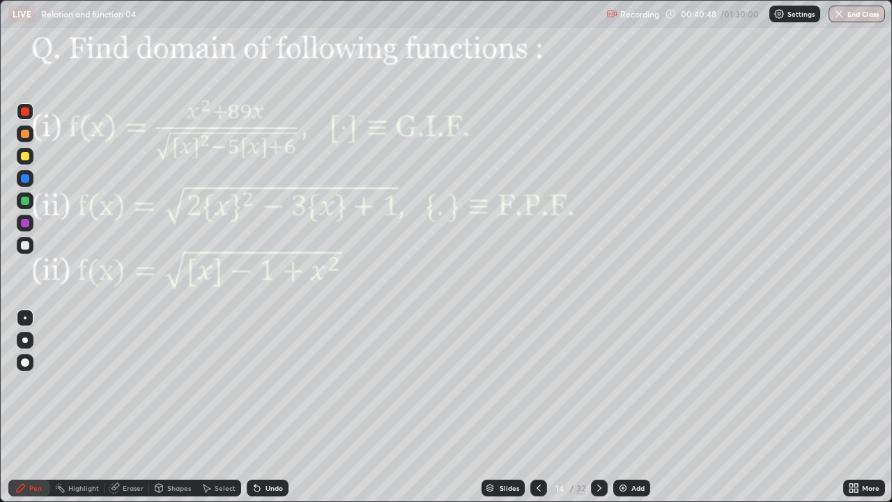
click at [25, 222] on div at bounding box center [25, 223] width 8 height 8
click at [261, 413] on div "Undo" at bounding box center [268, 487] width 42 height 17
click at [24, 206] on div at bounding box center [25, 200] width 17 height 17
click at [24, 226] on div at bounding box center [25, 223] width 8 height 8
click at [26, 178] on div at bounding box center [25, 178] width 8 height 8
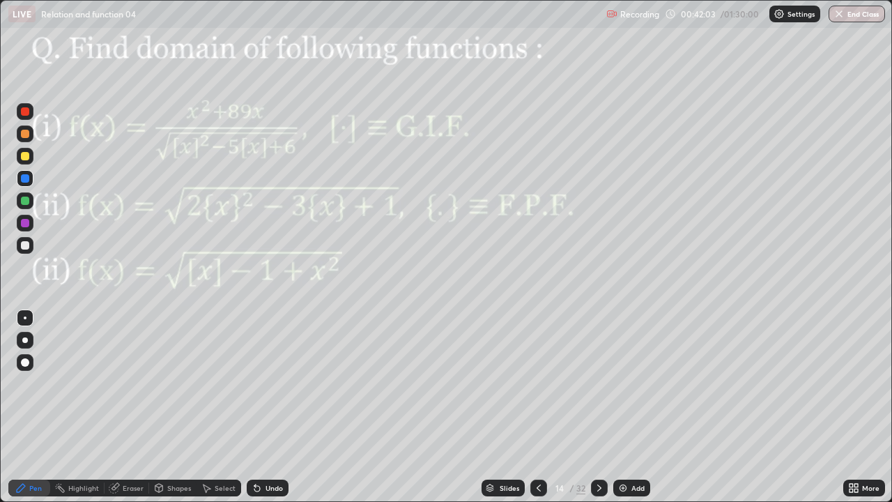
click at [23, 137] on div at bounding box center [25, 134] width 8 height 8
click at [268, 413] on div "Undo" at bounding box center [274, 487] width 17 height 7
click at [27, 223] on div at bounding box center [25, 223] width 8 height 8
click at [32, 246] on div at bounding box center [25, 245] width 17 height 17
click at [29, 230] on div at bounding box center [25, 223] width 17 height 17
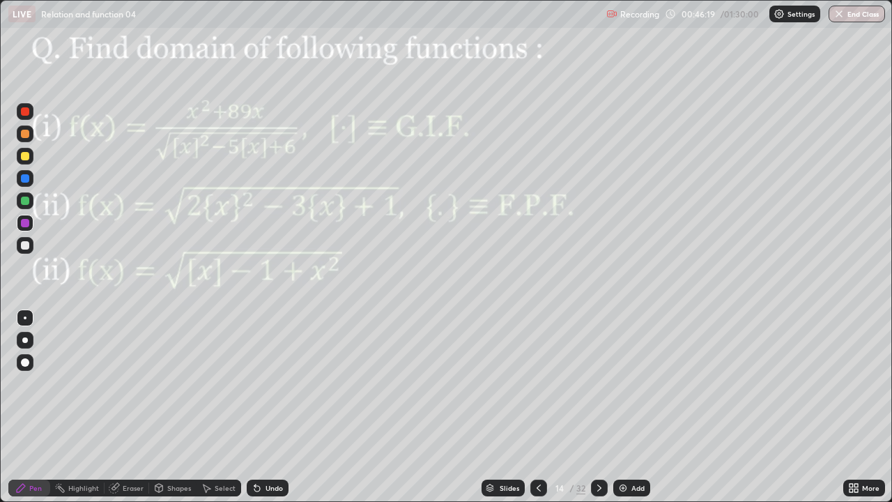
click at [598, 413] on icon at bounding box center [599, 487] width 11 height 11
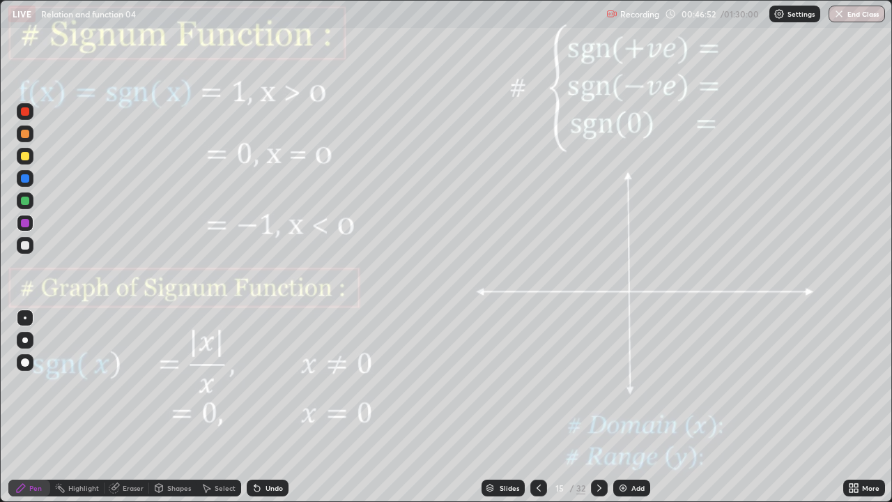
click at [25, 229] on div at bounding box center [25, 223] width 17 height 17
click at [264, 413] on div "Undo" at bounding box center [268, 487] width 42 height 17
click at [266, 413] on div "Undo" at bounding box center [274, 487] width 17 height 7
click at [265, 413] on div "Undo" at bounding box center [268, 487] width 42 height 17
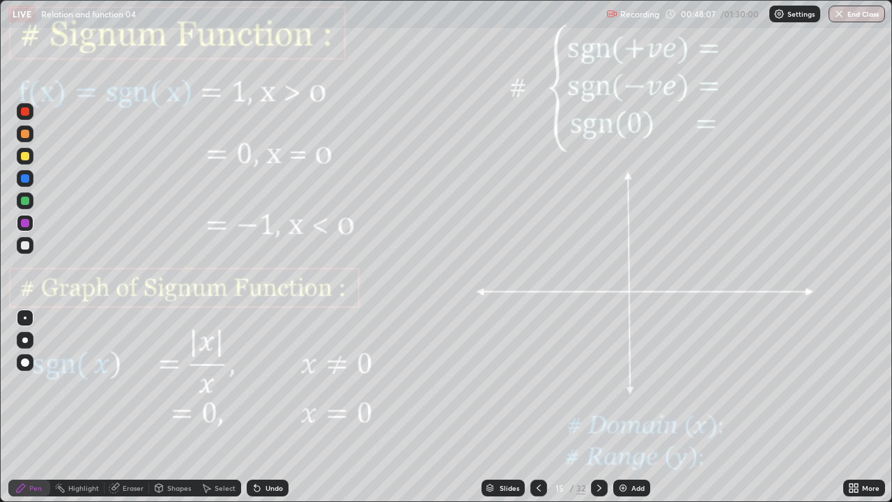
click at [175, 413] on div "Shapes" at bounding box center [179, 487] width 24 height 7
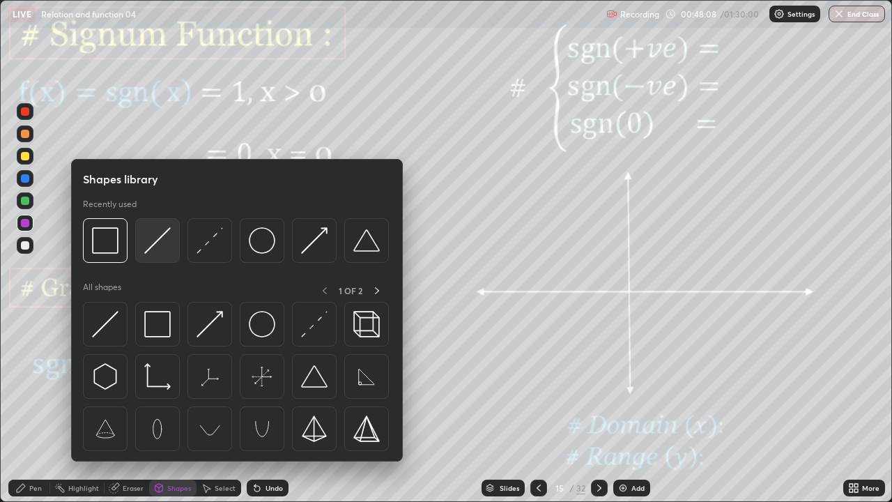
click at [158, 246] on img at bounding box center [157, 240] width 26 height 26
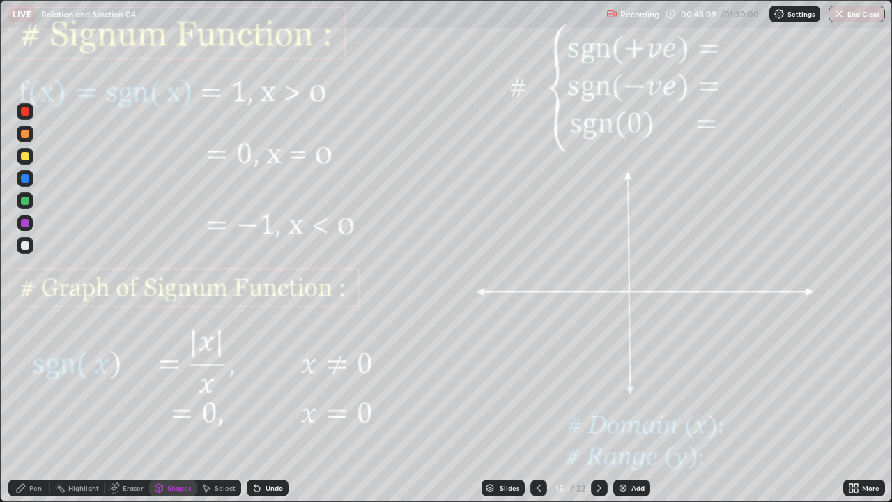
click at [27, 201] on div at bounding box center [25, 201] width 8 height 8
click at [174, 413] on div "Shapes" at bounding box center [179, 487] width 24 height 7
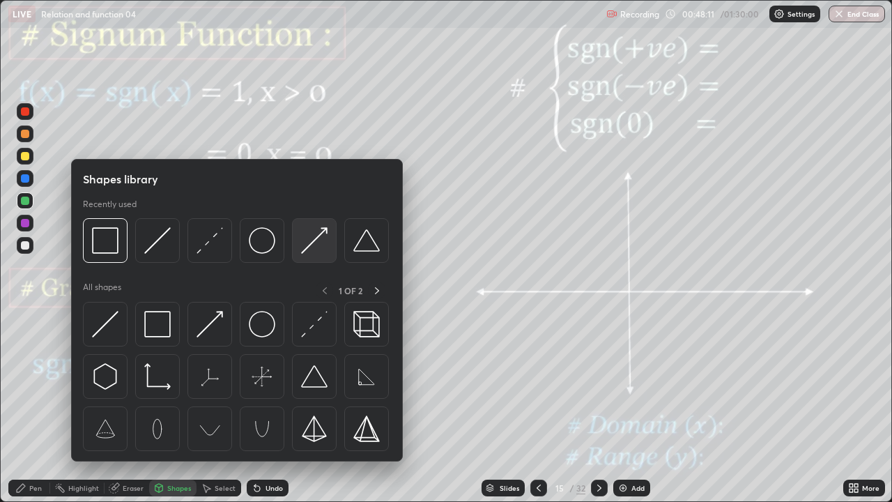
click at [314, 240] on img at bounding box center [314, 240] width 26 height 26
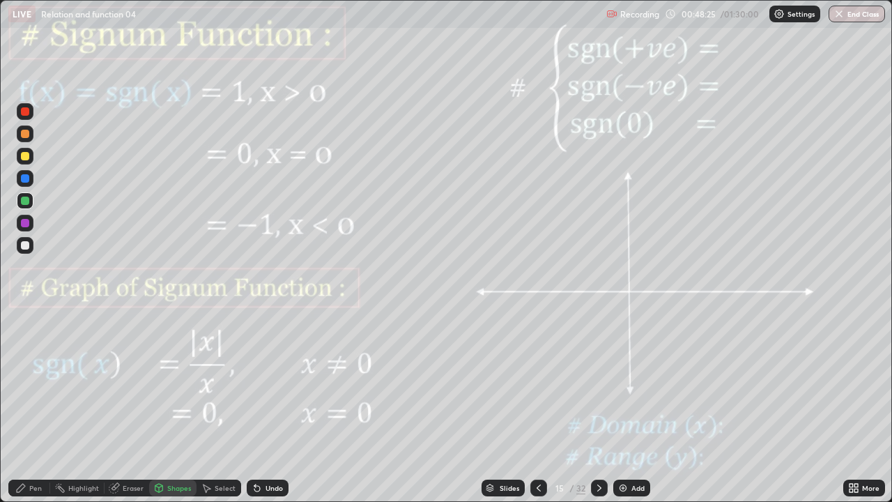
click at [36, 413] on div "Pen" at bounding box center [35, 487] width 13 height 7
click at [26, 229] on div at bounding box center [25, 223] width 17 height 17
click at [598, 413] on icon at bounding box center [599, 487] width 11 height 11
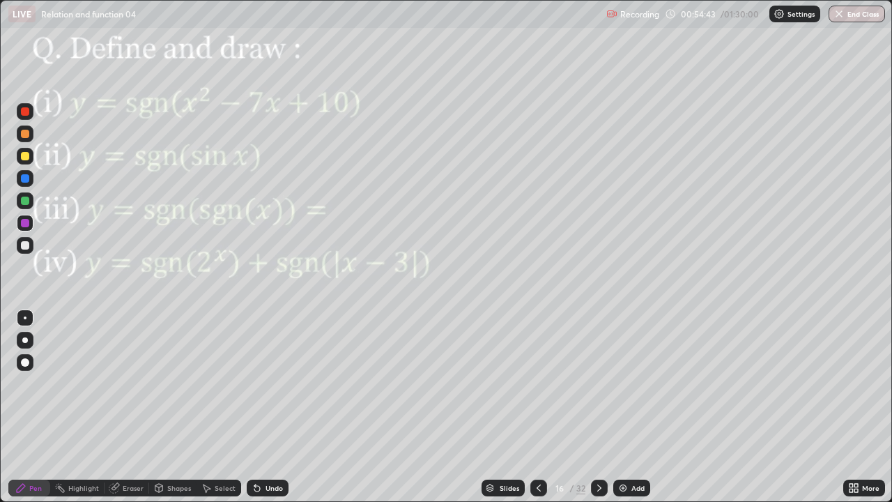
click at [22, 226] on div at bounding box center [25, 223] width 8 height 8
click at [273, 413] on div "Undo" at bounding box center [274, 487] width 17 height 7
click at [272, 413] on div "Undo" at bounding box center [268, 487] width 42 height 17
click at [26, 201] on div at bounding box center [25, 201] width 8 height 8
click at [28, 160] on div at bounding box center [25, 156] width 17 height 17
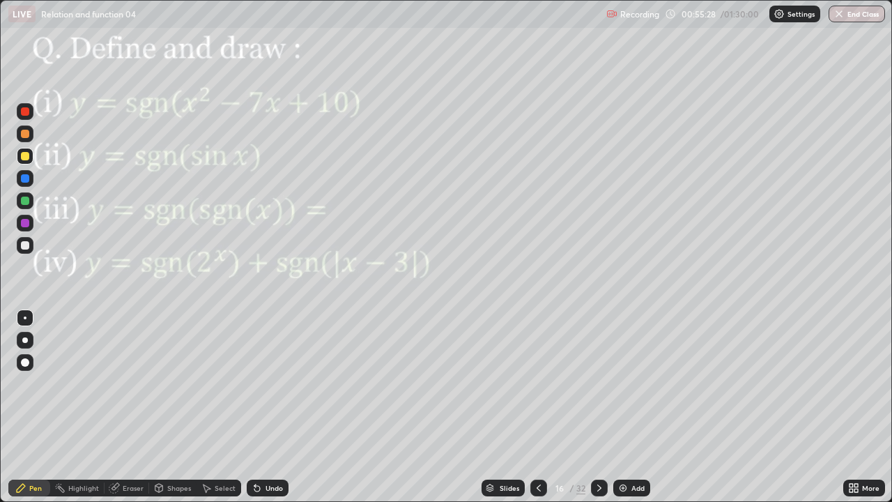
click at [224, 413] on div "Select" at bounding box center [225, 487] width 21 height 7
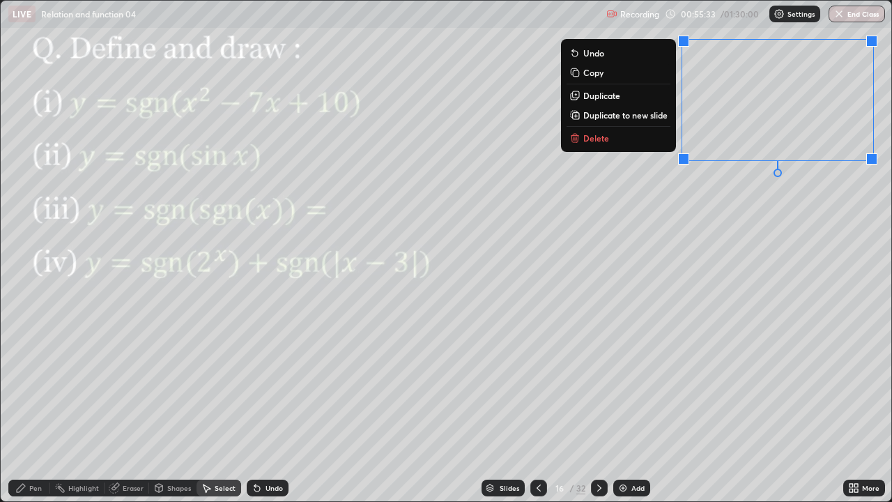
click at [777, 208] on div "0 ° Undo Copy Duplicate Duplicate to new slide Delete" at bounding box center [446, 251] width 891 height 500
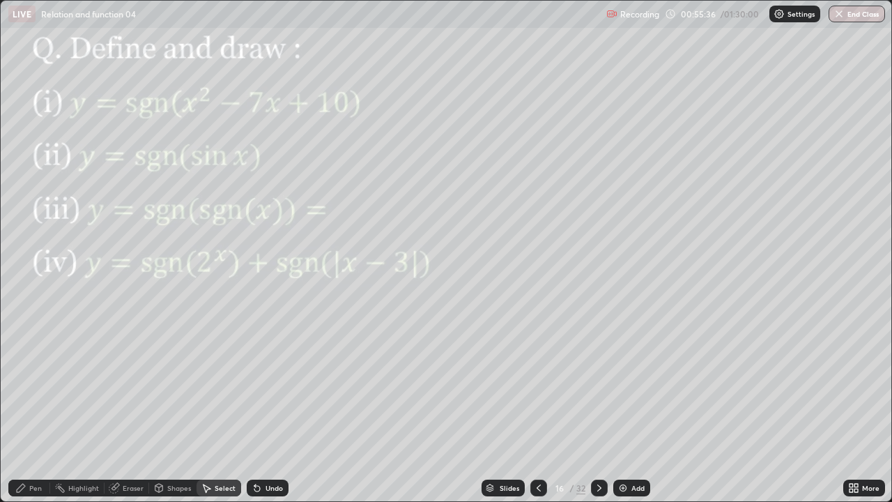
click at [28, 413] on div "Pen" at bounding box center [29, 487] width 42 height 17
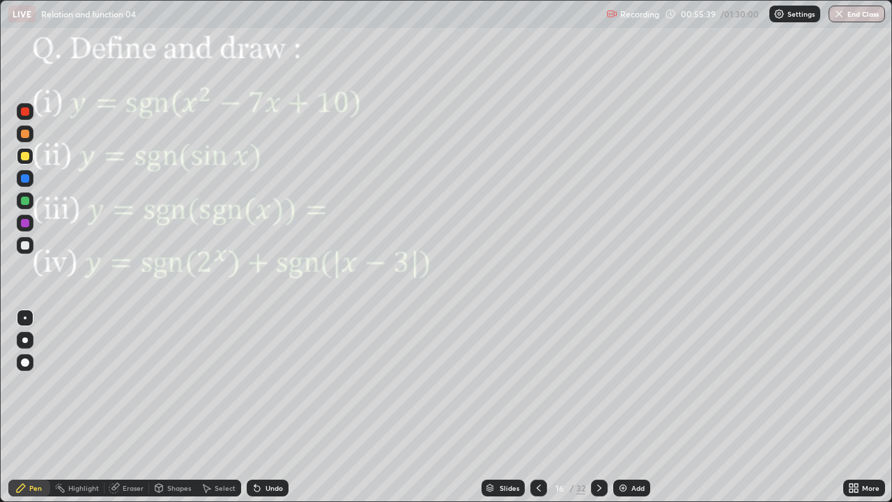
click at [25, 245] on div at bounding box center [25, 245] width 8 height 8
click at [132, 413] on div "Eraser" at bounding box center [127, 487] width 45 height 17
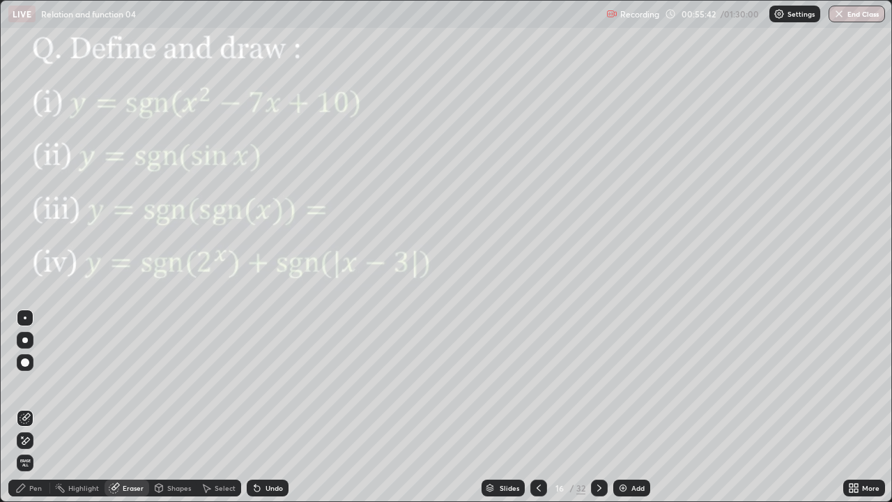
click at [41, 413] on div "Pen" at bounding box center [35, 487] width 13 height 7
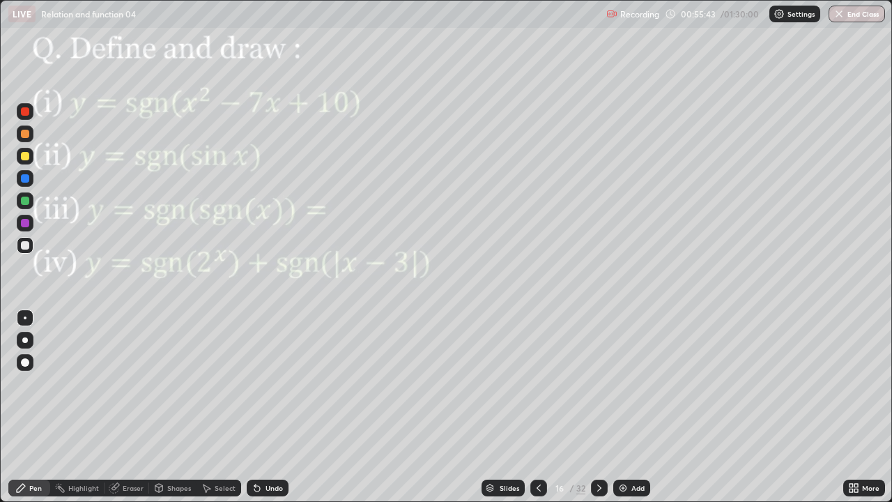
click at [26, 179] on div at bounding box center [25, 178] width 8 height 8
click at [123, 413] on div "Eraser" at bounding box center [133, 487] width 21 height 7
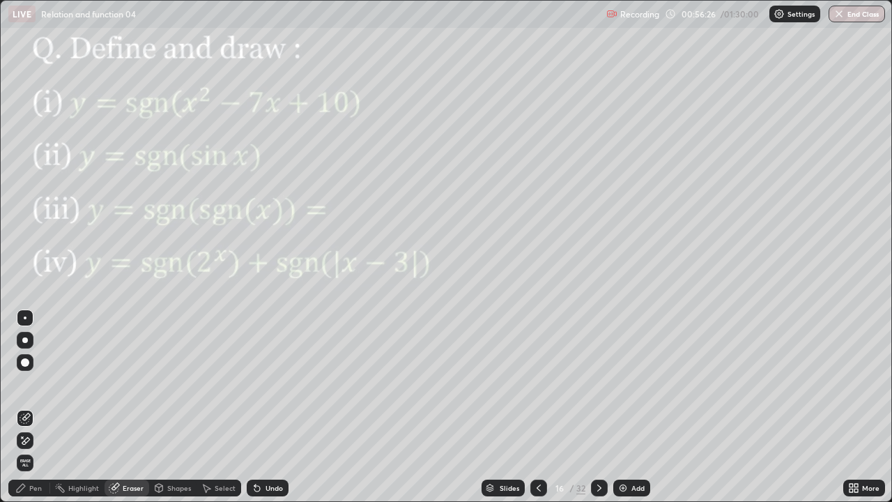
click at [32, 413] on div "Pen" at bounding box center [35, 487] width 13 height 7
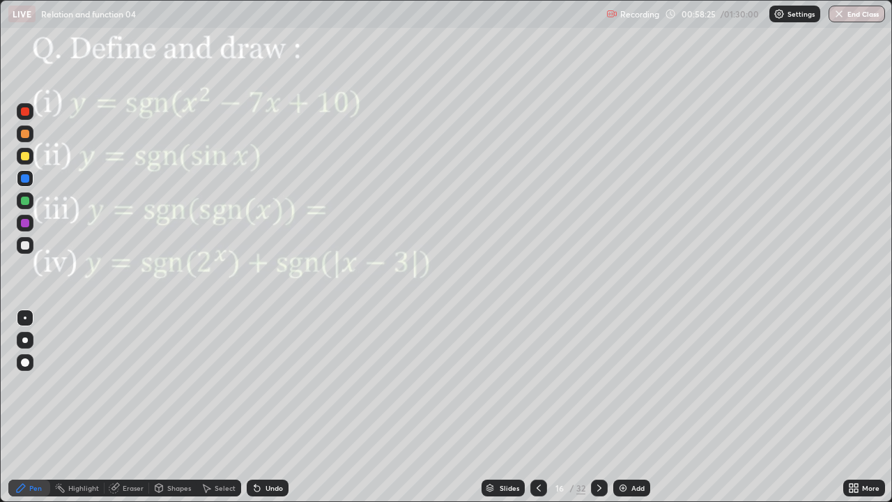
click at [25, 226] on div at bounding box center [25, 223] width 8 height 8
click at [29, 203] on div at bounding box center [25, 200] width 17 height 17
click at [605, 413] on div at bounding box center [599, 487] width 17 height 17
click at [598, 413] on icon at bounding box center [599, 487] width 11 height 11
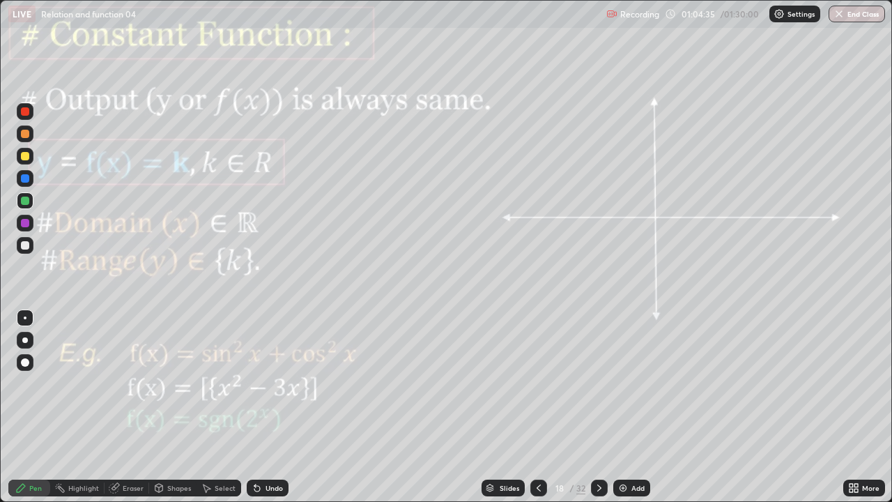
click at [32, 217] on div at bounding box center [25, 223] width 17 height 17
click at [176, 413] on div "Shapes" at bounding box center [179, 487] width 24 height 7
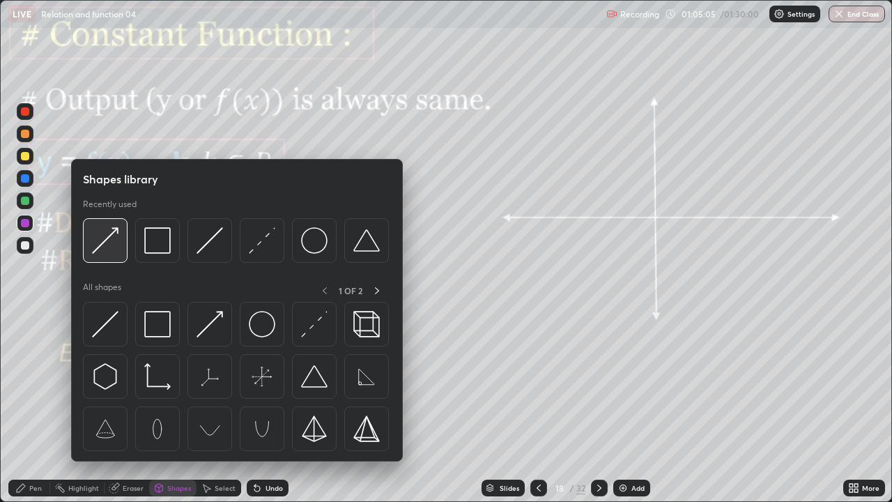
click at [109, 233] on img at bounding box center [105, 240] width 26 height 26
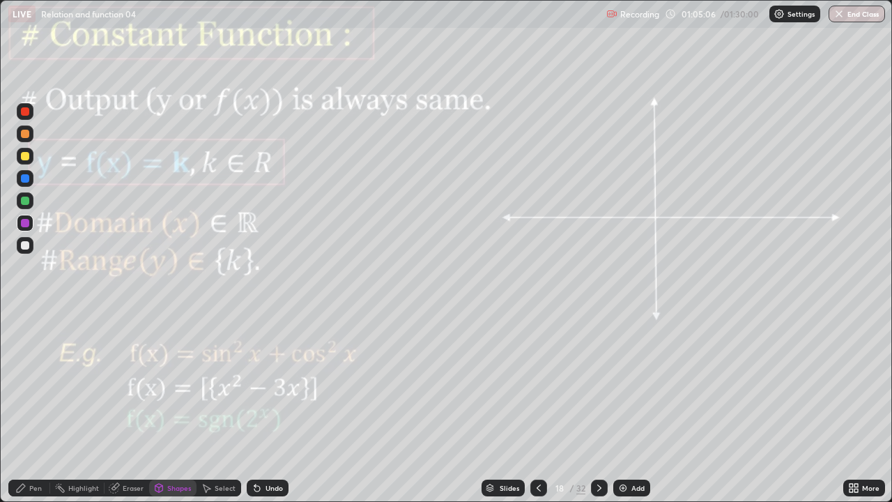
click at [26, 204] on div at bounding box center [25, 201] width 8 height 8
click at [32, 413] on div "Pen" at bounding box center [35, 487] width 13 height 7
click at [604, 413] on icon at bounding box center [599, 487] width 11 height 11
click at [598, 413] on icon at bounding box center [599, 487] width 11 height 11
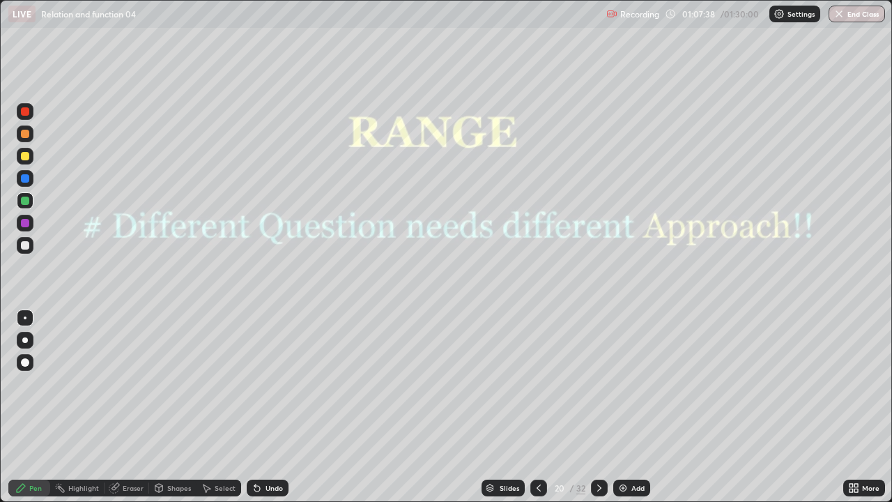
click at [537, 413] on icon at bounding box center [538, 487] width 11 height 11
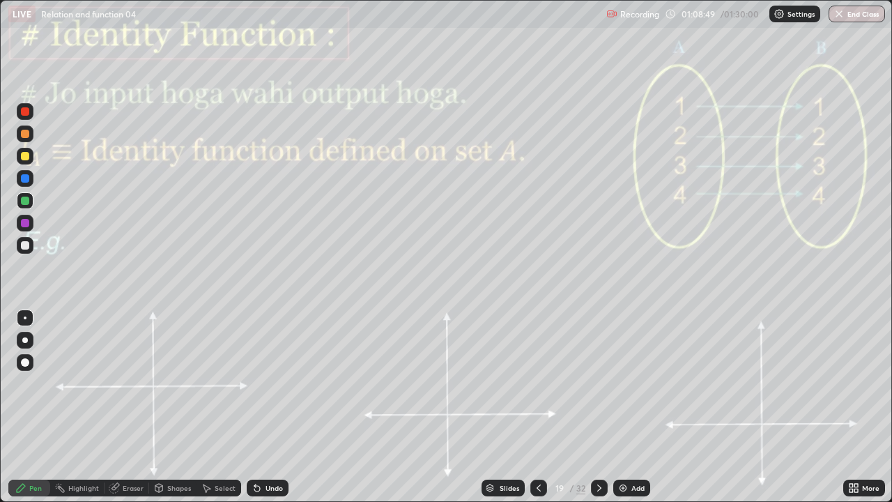
click at [169, 413] on div "Shapes" at bounding box center [179, 487] width 24 height 7
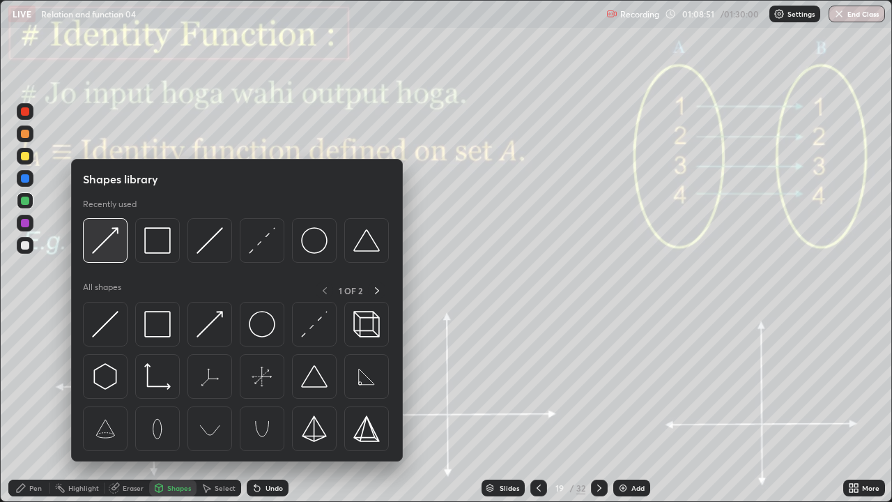
click at [103, 244] on img at bounding box center [105, 240] width 26 height 26
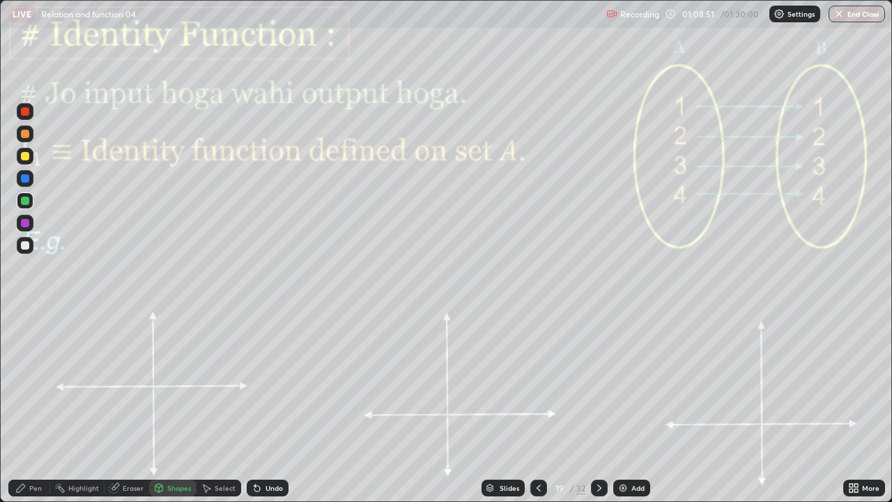
click at [26, 223] on div at bounding box center [25, 223] width 8 height 8
click at [167, 413] on div "Shapes" at bounding box center [179, 487] width 24 height 7
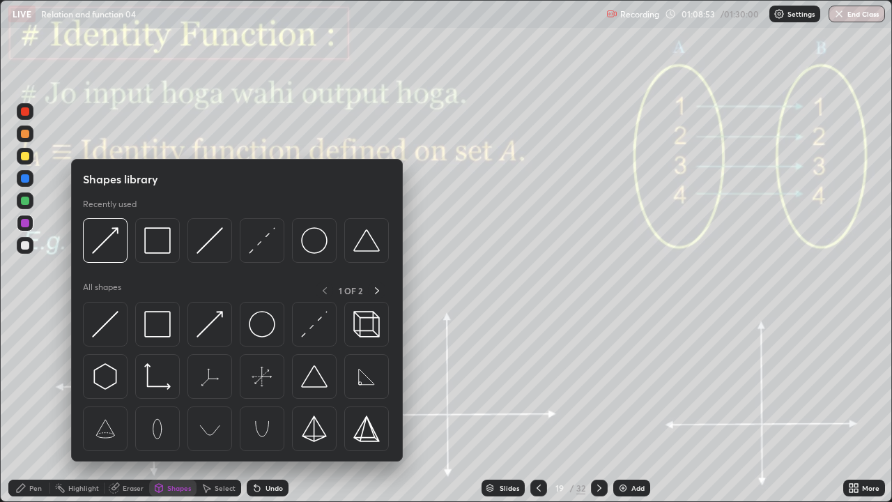
click at [206, 243] on img at bounding box center [210, 240] width 26 height 26
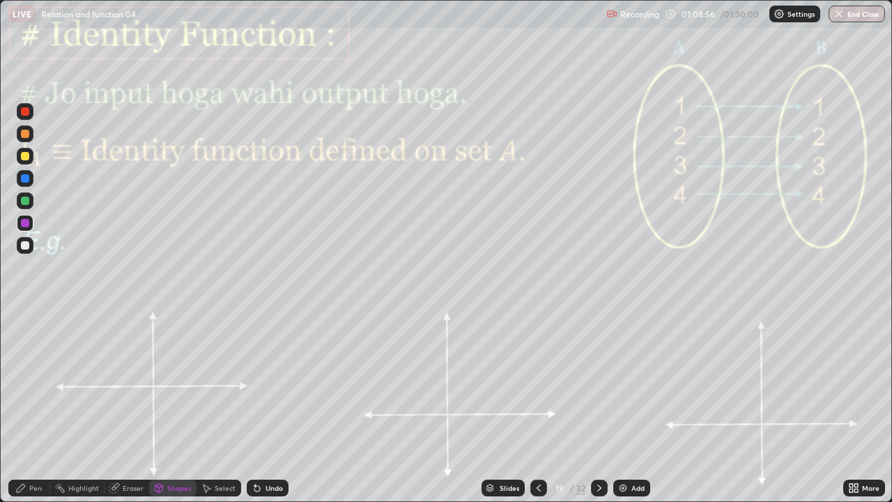
click at [36, 413] on div "Pen" at bounding box center [29, 487] width 42 height 17
click at [24, 226] on div at bounding box center [25, 223] width 8 height 8
click at [177, 413] on div "Shapes" at bounding box center [172, 487] width 47 height 17
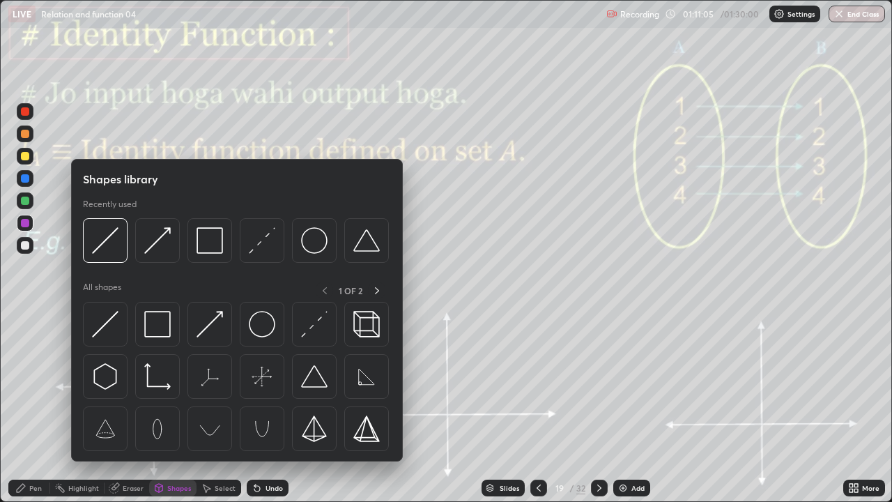
click at [216, 413] on div "Select" at bounding box center [219, 487] width 45 height 17
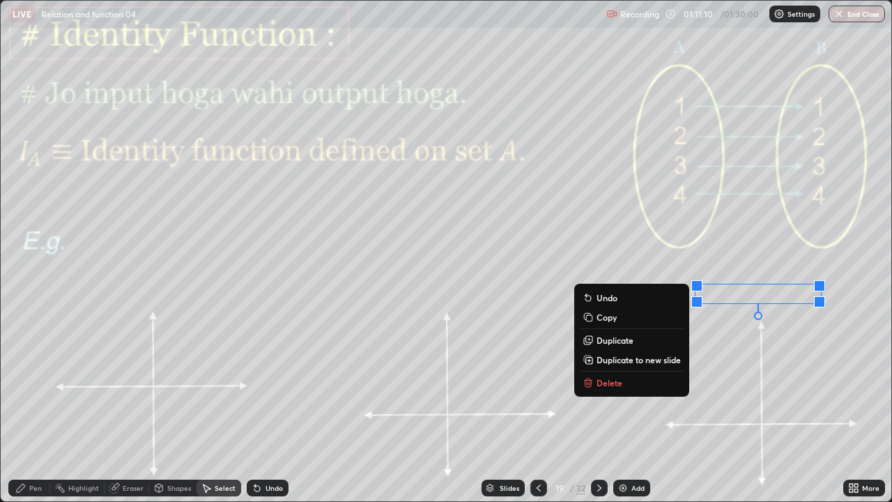
click at [37, 413] on div "Pen" at bounding box center [35, 487] width 13 height 7
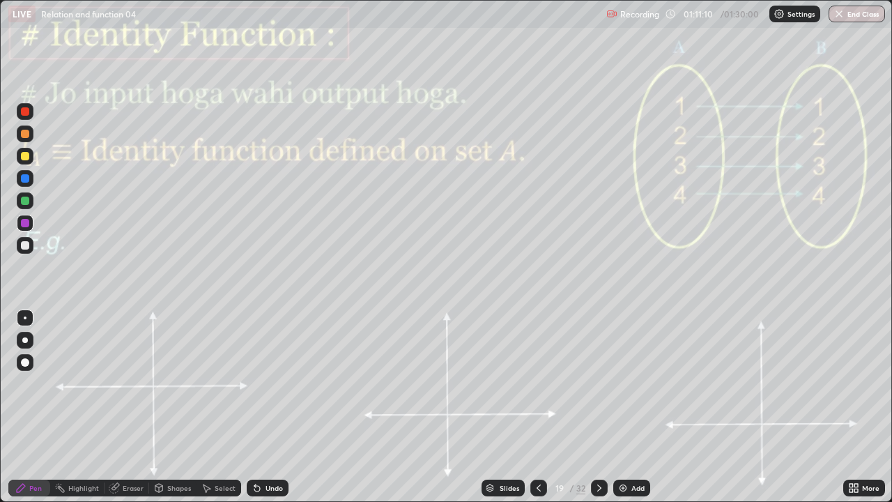
click at [25, 224] on div at bounding box center [25, 223] width 8 height 8
click at [173, 413] on div "Shapes" at bounding box center [179, 487] width 24 height 7
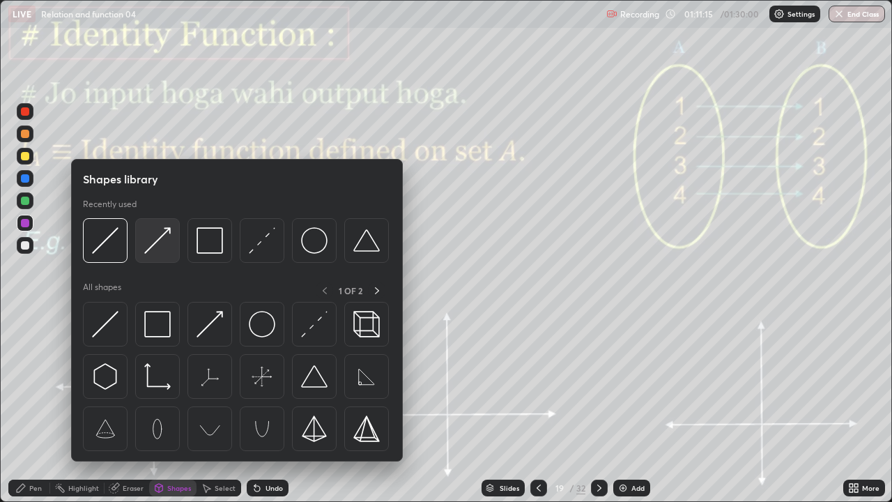
click at [154, 244] on img at bounding box center [157, 240] width 26 height 26
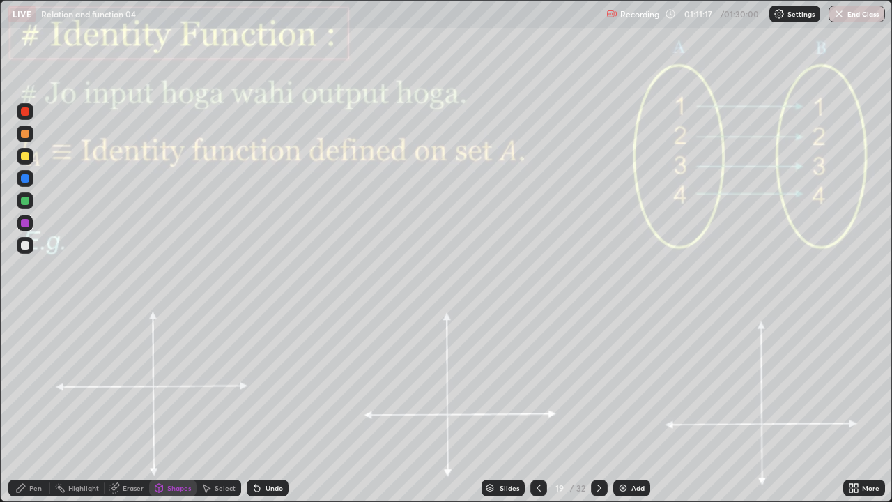
click at [260, 413] on div "Undo" at bounding box center [268, 487] width 42 height 17
click at [29, 413] on div "Pen" at bounding box center [29, 487] width 42 height 17
click at [26, 413] on div "Pen" at bounding box center [29, 487] width 42 height 17
click at [28, 226] on div at bounding box center [25, 223] width 17 height 17
click at [176, 413] on div "Shapes" at bounding box center [179, 487] width 24 height 7
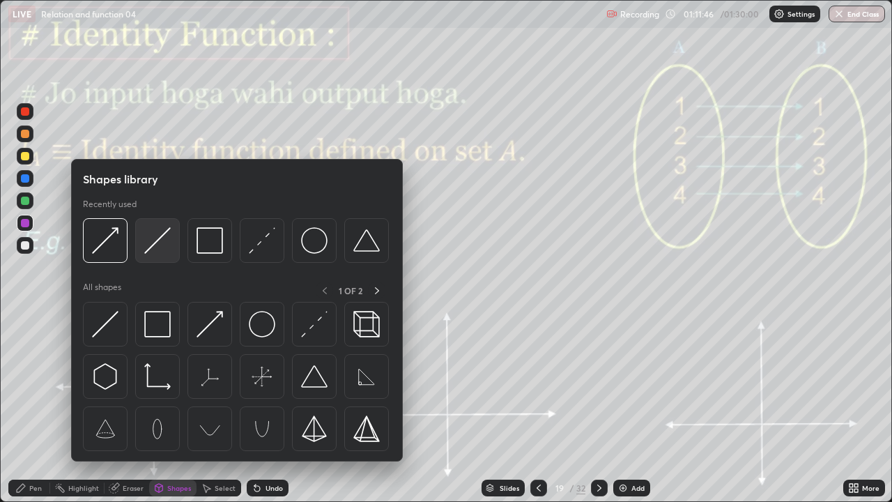
click at [162, 243] on img at bounding box center [157, 240] width 26 height 26
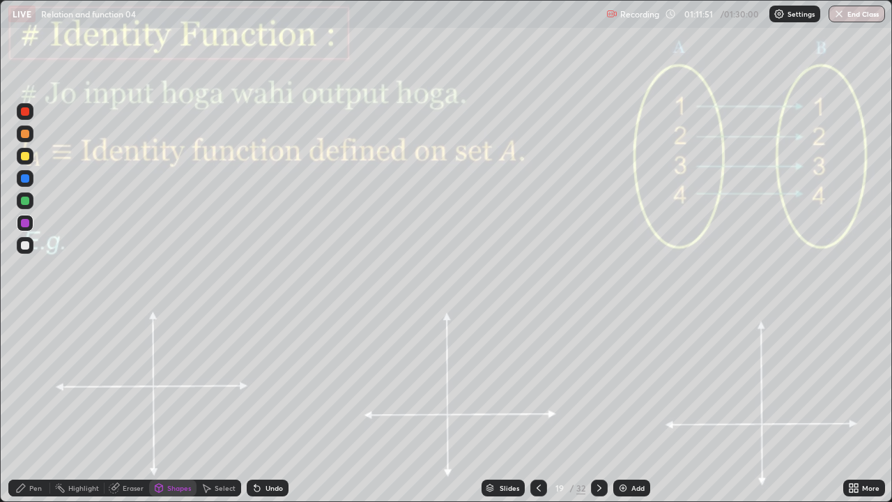
click at [33, 413] on div "Pen" at bounding box center [35, 487] width 13 height 7
click at [29, 247] on div at bounding box center [25, 245] width 8 height 8
click at [24, 201] on div at bounding box center [25, 201] width 8 height 8
click at [26, 135] on div at bounding box center [25, 134] width 8 height 8
click at [604, 413] on div at bounding box center [599, 487] width 17 height 17
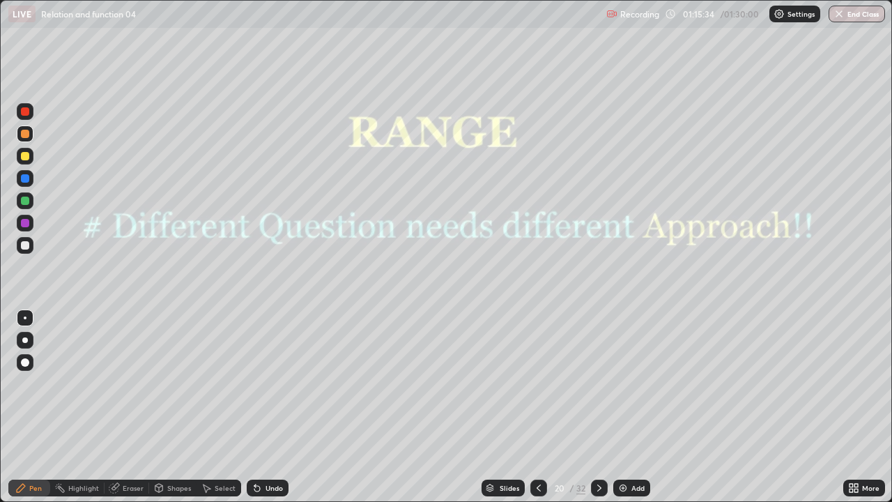
click at [598, 413] on icon at bounding box center [599, 487] width 11 height 11
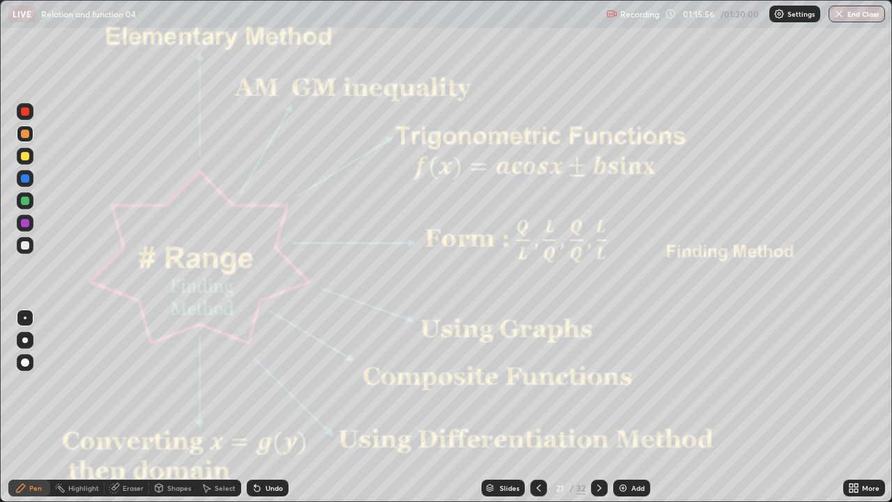
click at [84, 413] on div "Highlight" at bounding box center [77, 487] width 54 height 17
click at [606, 413] on div at bounding box center [599, 487] width 17 height 17
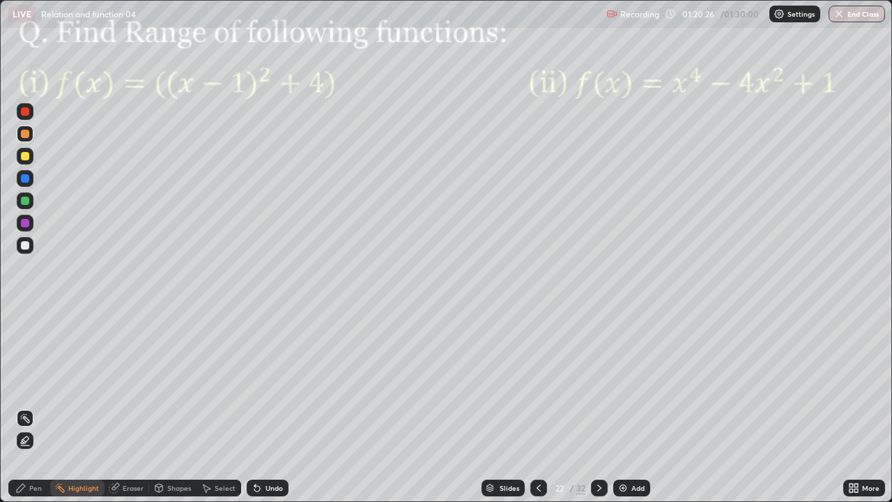
click at [29, 413] on div "Pen" at bounding box center [29, 487] width 42 height 17
click at [22, 201] on div at bounding box center [25, 201] width 8 height 8
click at [17, 227] on div at bounding box center [25, 223] width 17 height 17
click at [537, 413] on icon at bounding box center [538, 487] width 11 height 11
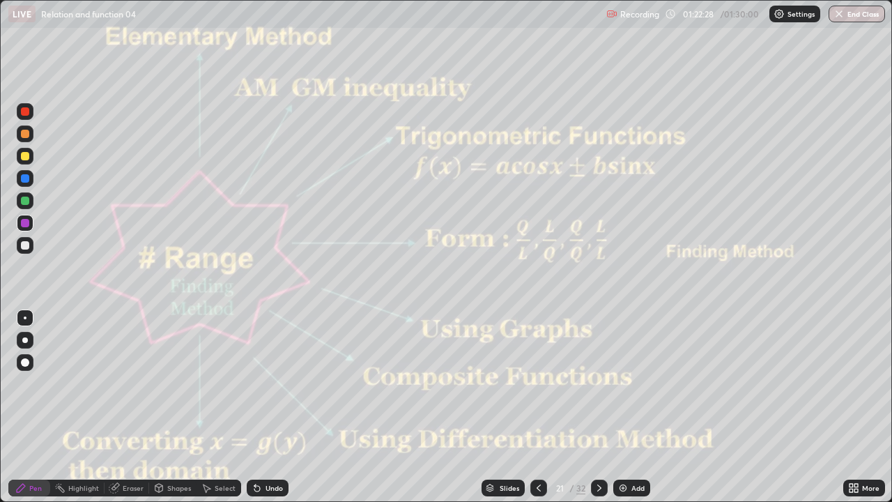
click at [598, 413] on icon at bounding box center [599, 487] width 11 height 11
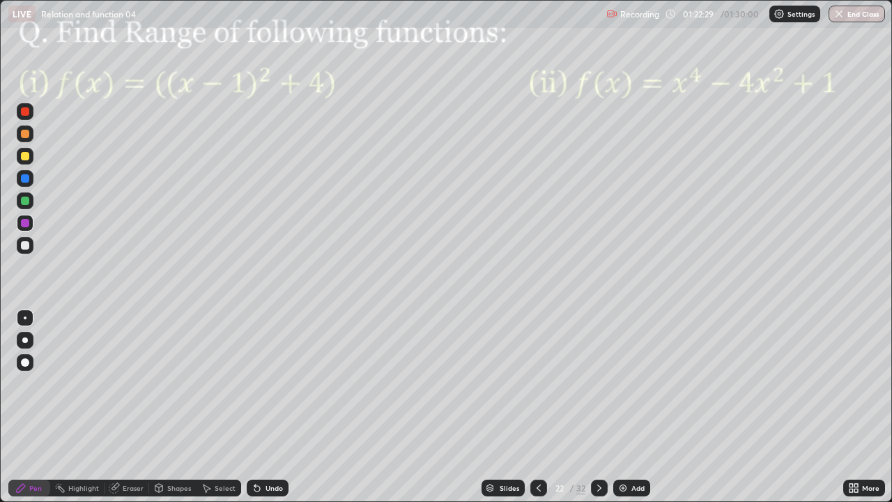
click at [538, 413] on icon at bounding box center [538, 487] width 11 height 11
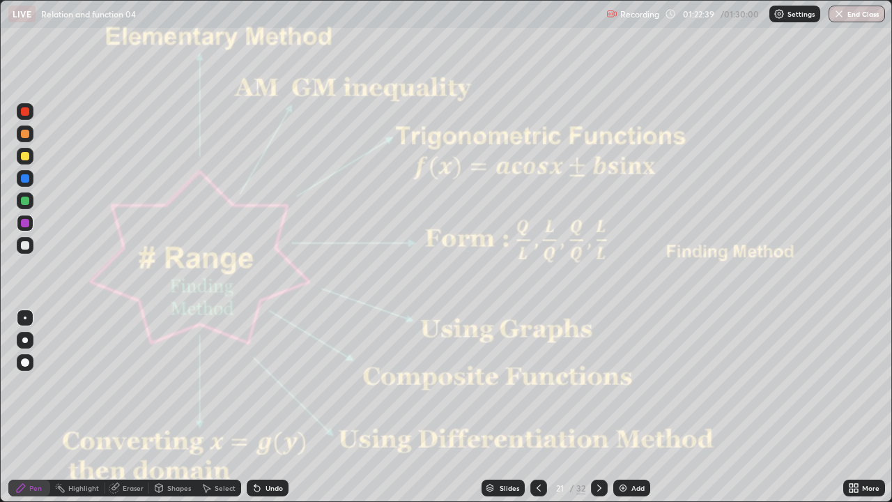
click at [604, 413] on div at bounding box center [599, 487] width 17 height 17
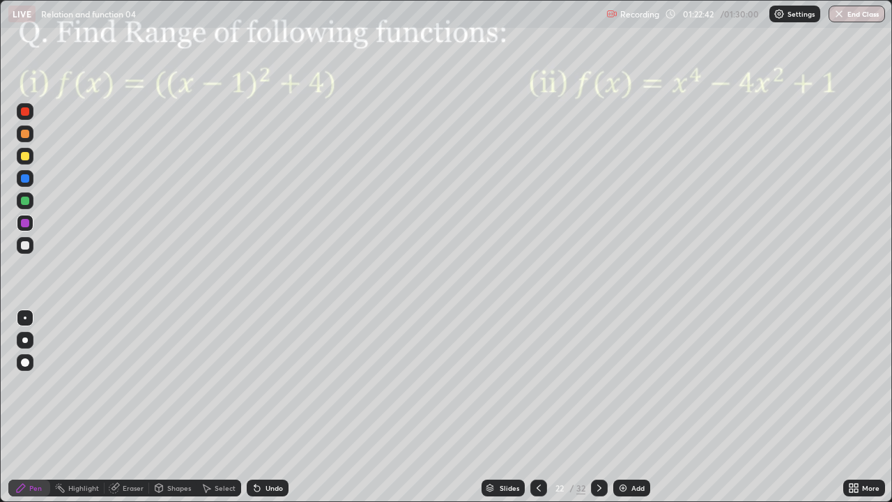
click at [531, 413] on div at bounding box center [538, 487] width 17 height 17
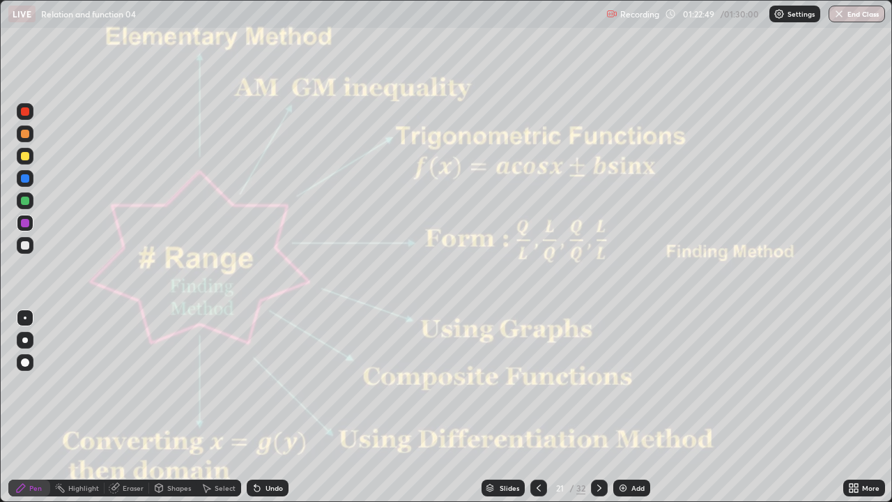
click at [604, 413] on div at bounding box center [599, 487] width 17 height 17
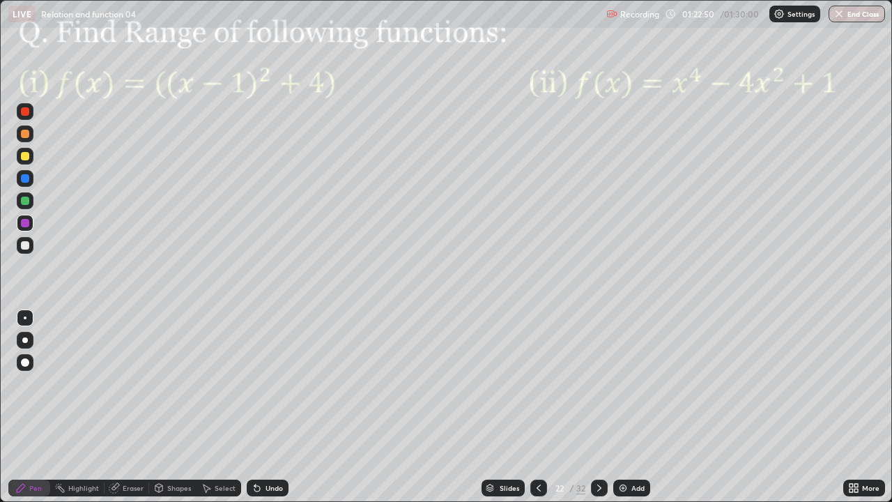
click at [604, 413] on div at bounding box center [599, 487] width 17 height 17
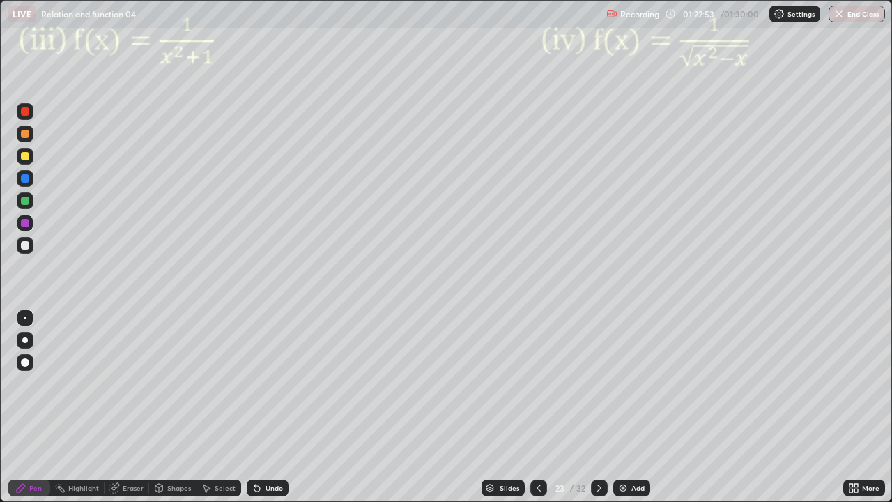
click at [598, 413] on icon at bounding box center [599, 487] width 11 height 11
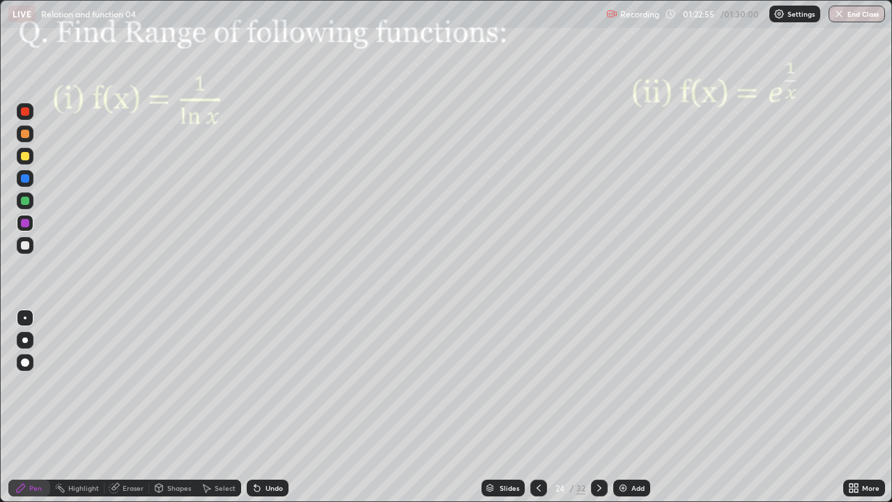
click at [605, 413] on div at bounding box center [599, 487] width 17 height 17
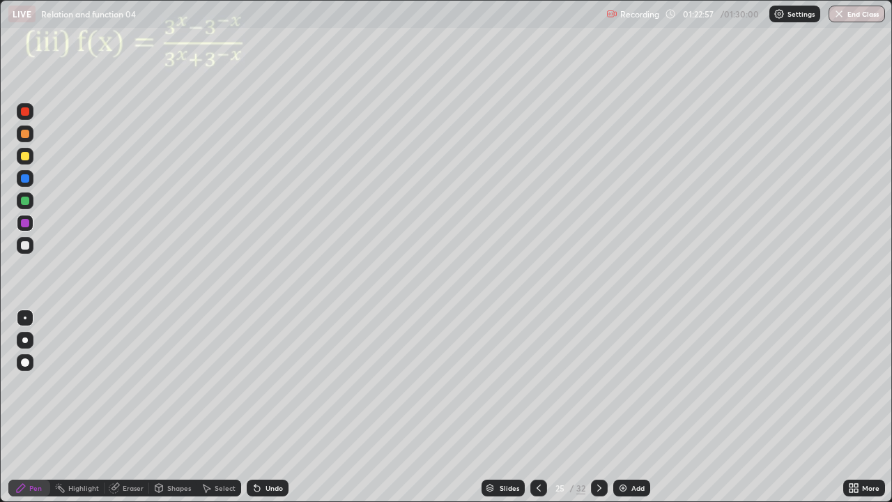
click at [602, 413] on div at bounding box center [599, 487] width 17 height 17
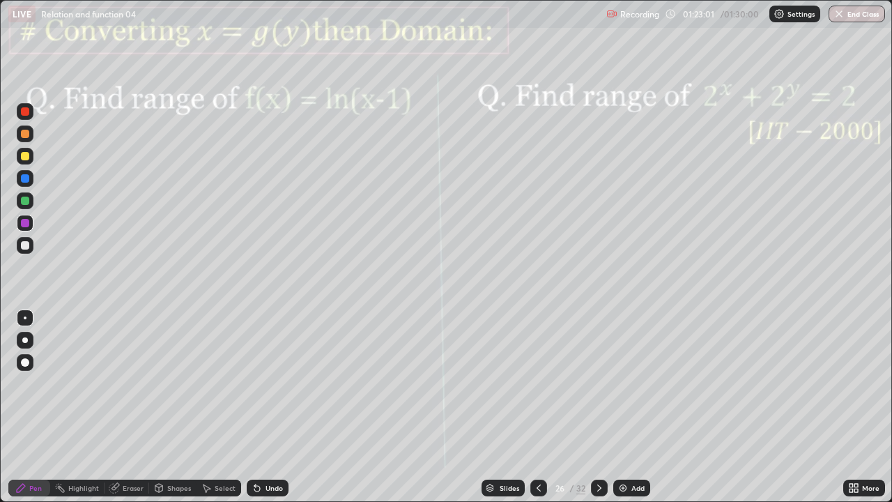
click at [604, 413] on div at bounding box center [599, 487] width 17 height 17
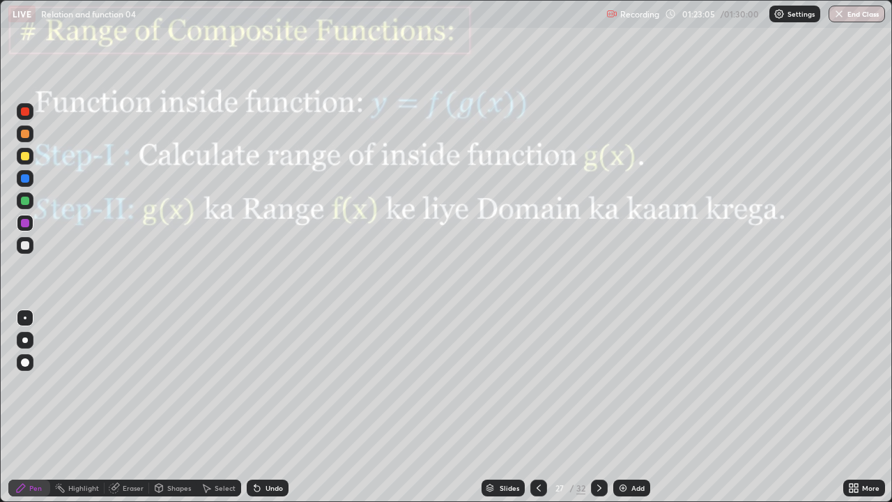
click at [604, 413] on div at bounding box center [599, 487] width 17 height 17
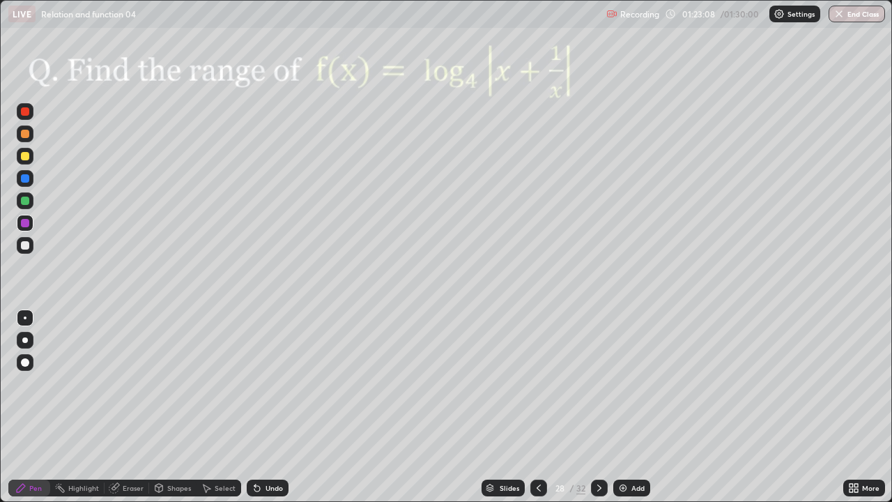
click at [598, 413] on icon at bounding box center [599, 487] width 11 height 11
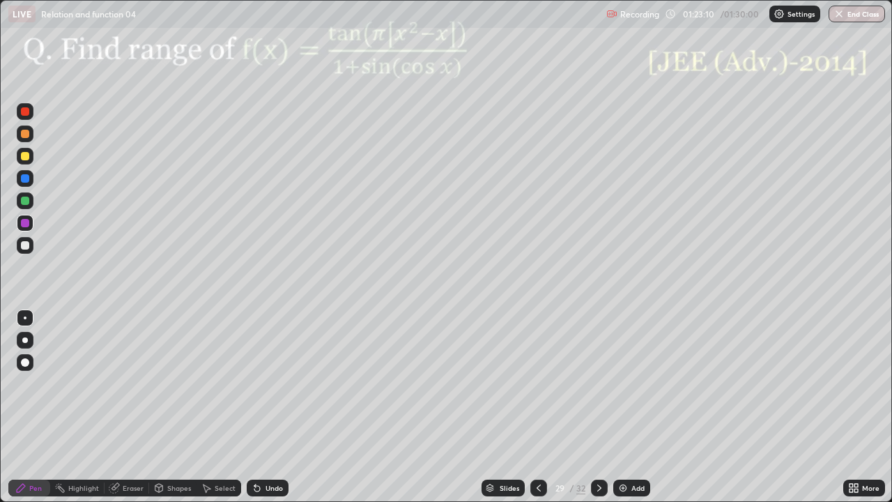
click at [601, 413] on icon at bounding box center [599, 487] width 11 height 11
click at [600, 413] on icon at bounding box center [599, 487] width 11 height 11
click at [598, 413] on icon at bounding box center [599, 487] width 11 height 11
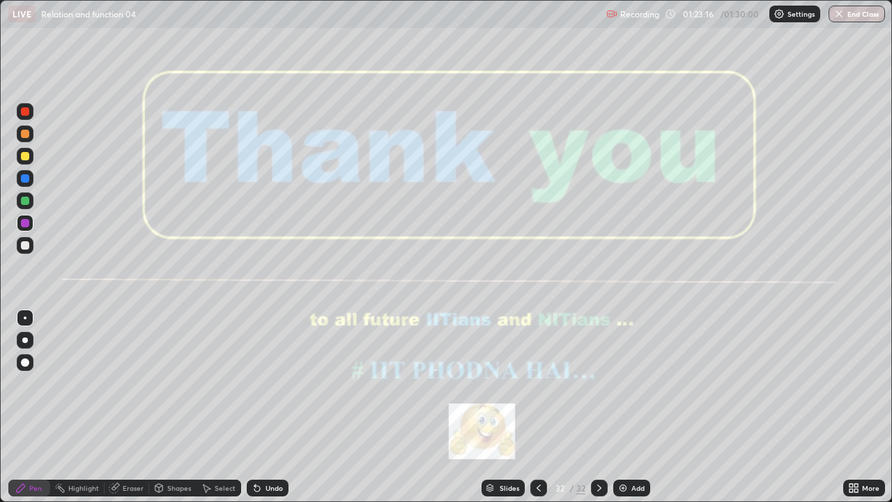
click at [862, 17] on button "End Class" at bounding box center [857, 14] width 56 height 17
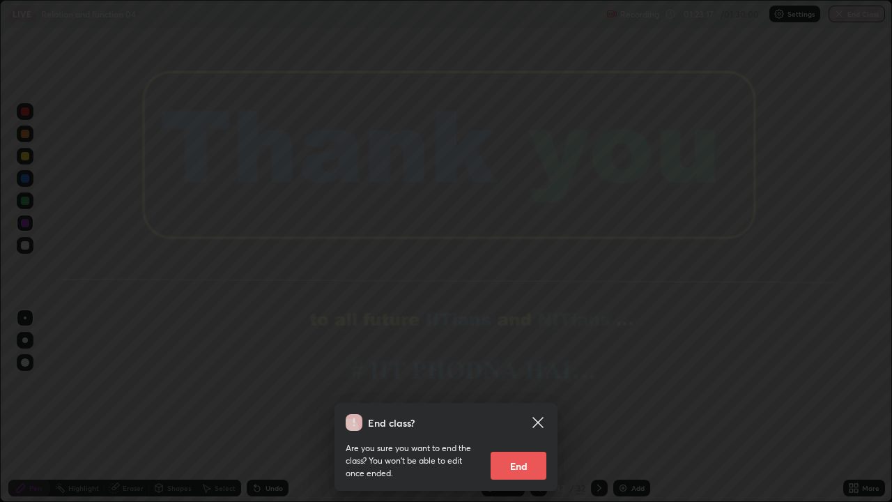
click at [525, 413] on button "End" at bounding box center [519, 466] width 56 height 28
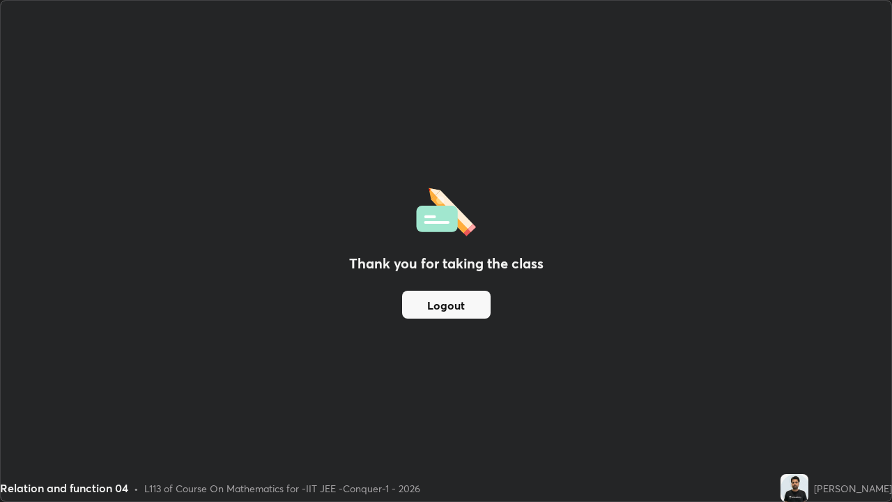
click at [441, 302] on button "Logout" at bounding box center [446, 305] width 89 height 28
